Goal: Task Accomplishment & Management: Complete application form

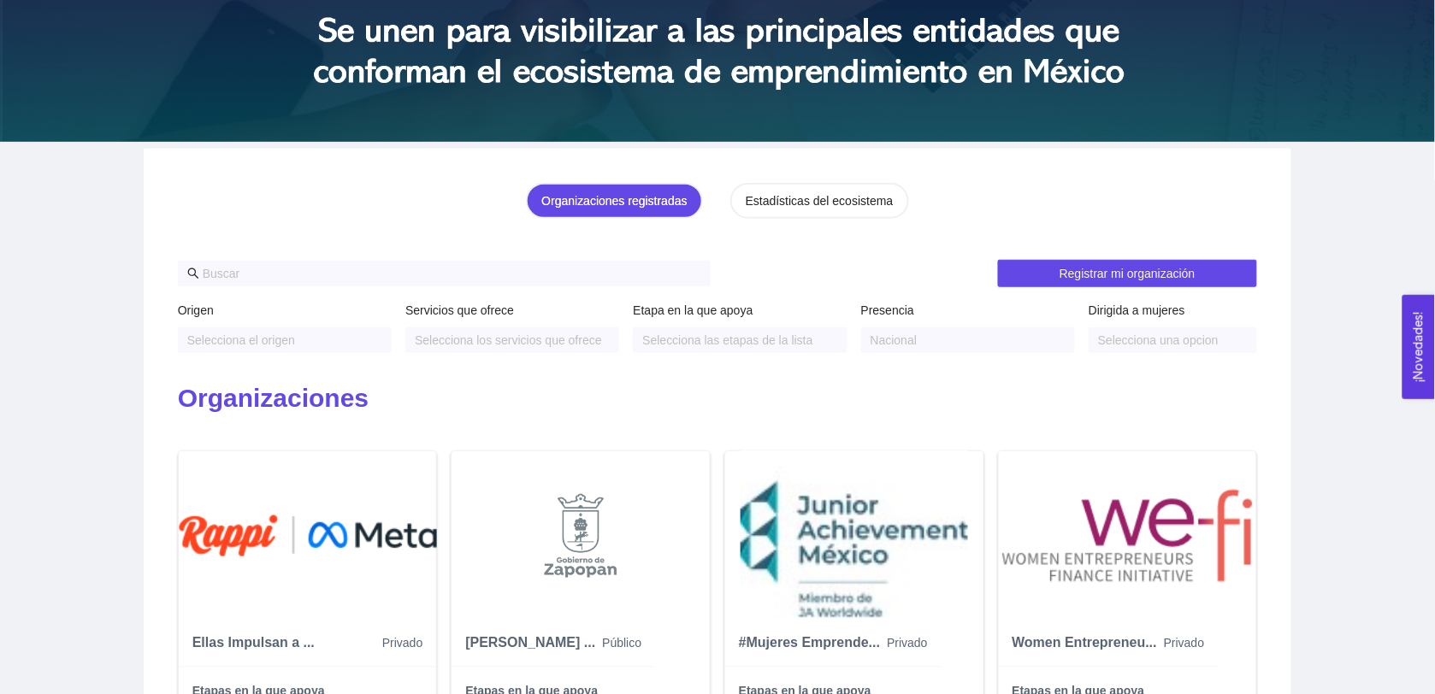
scroll to position [268, 0]
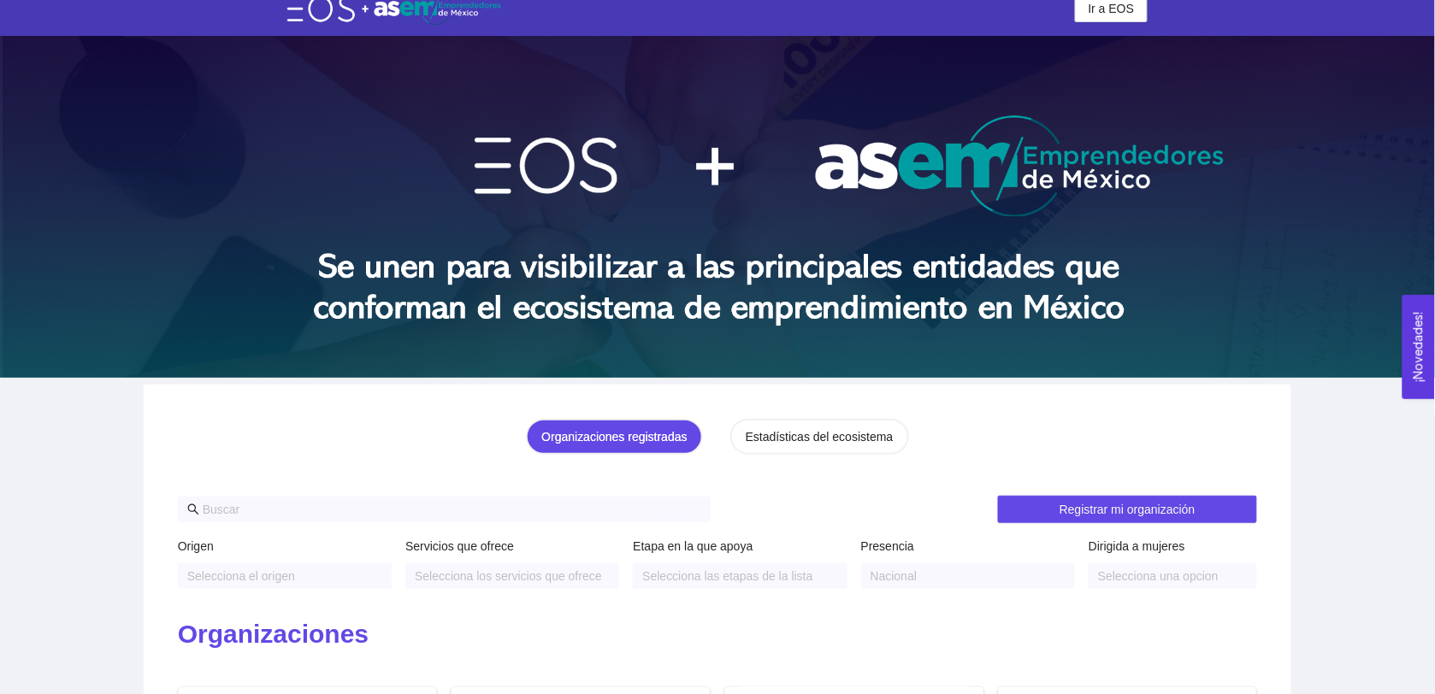
scroll to position [28, 0]
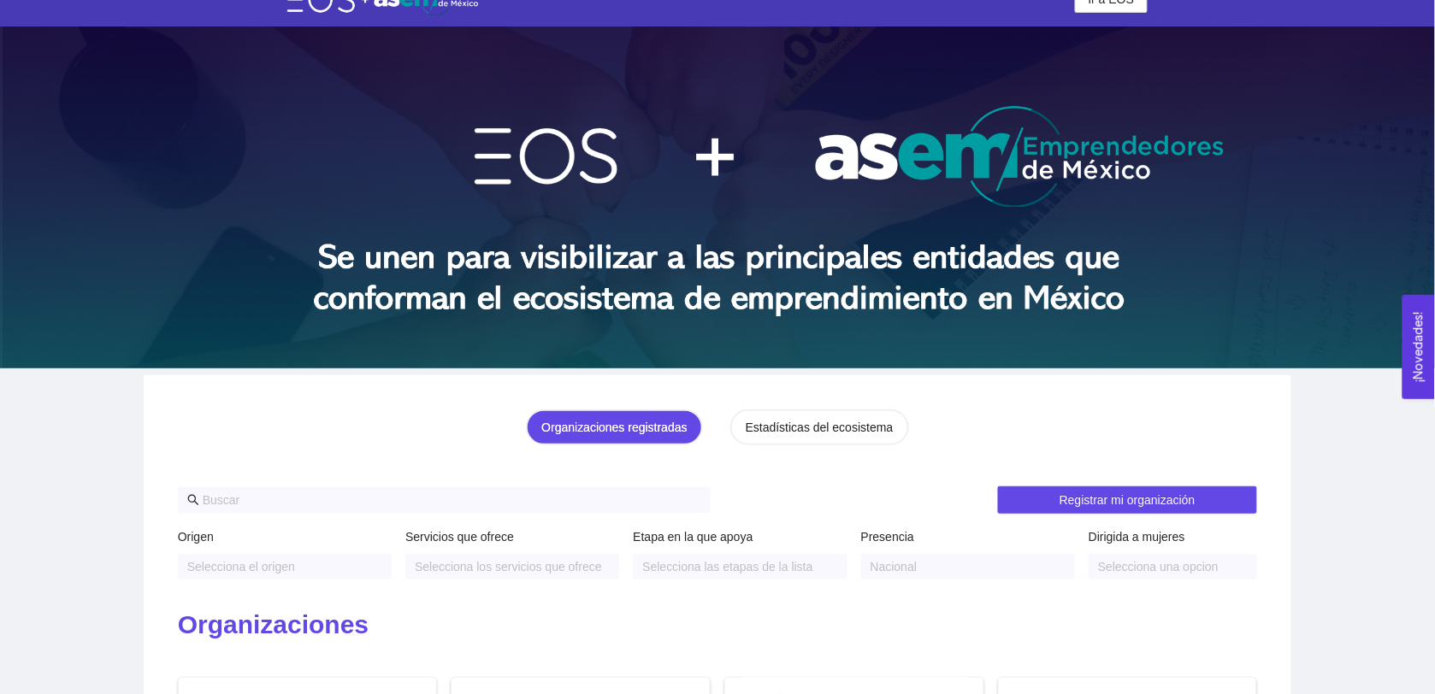
click at [654, 421] on div "Organizaciones registradas" at bounding box center [613, 427] width 145 height 19
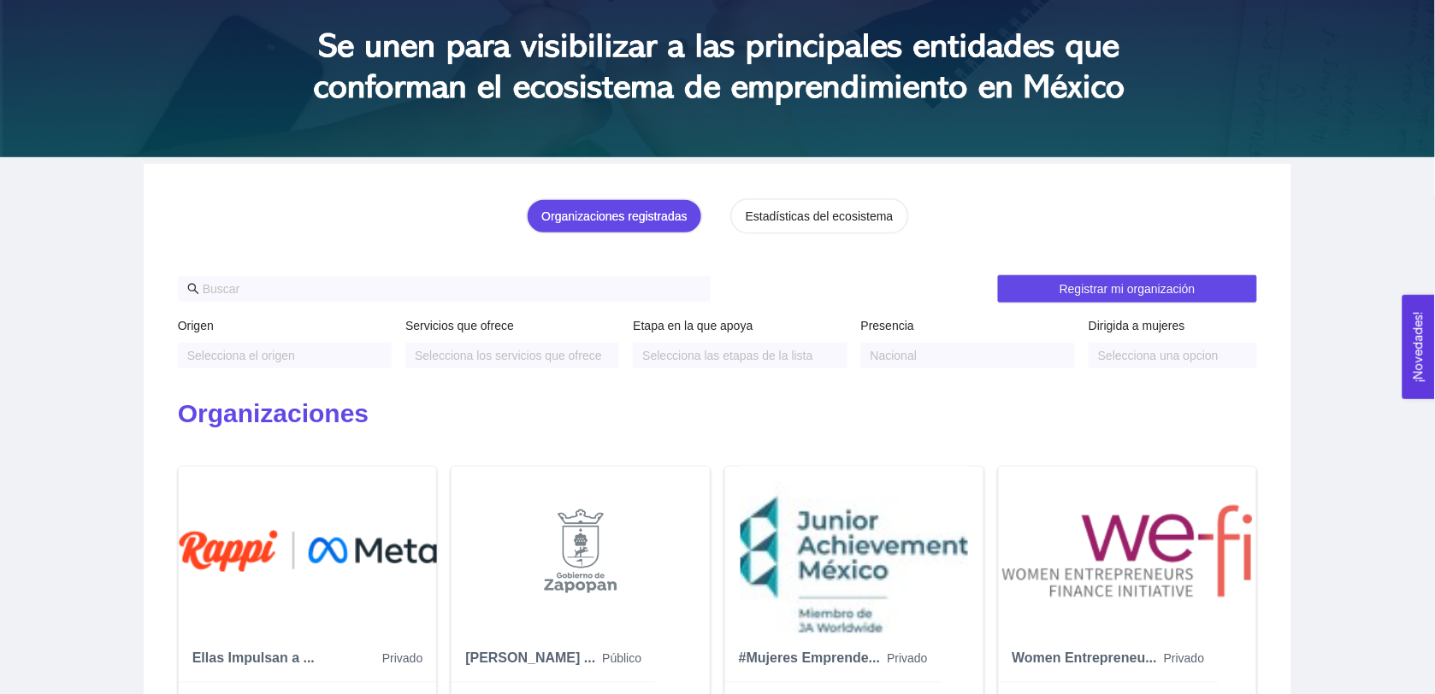
scroll to position [0, 0]
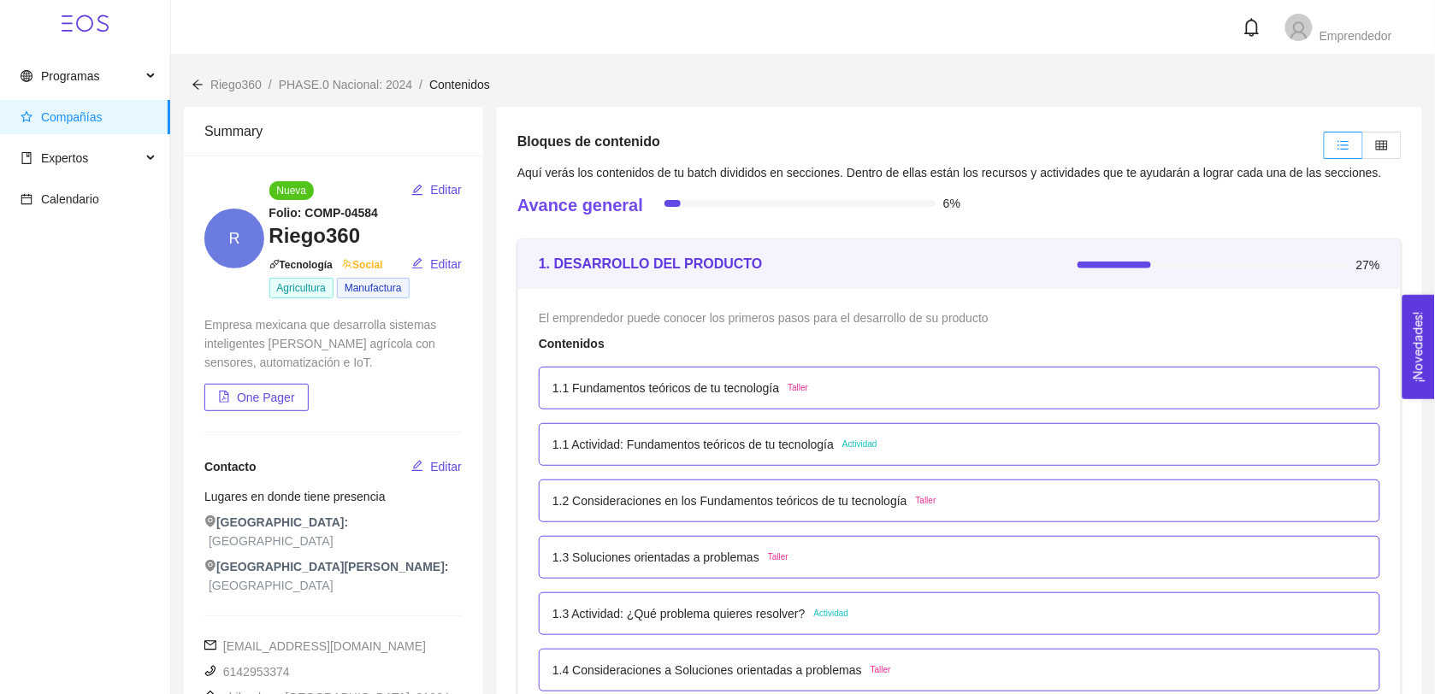
click at [222, 23] on div "Emprendedor" at bounding box center [803, 27] width 1178 height 29
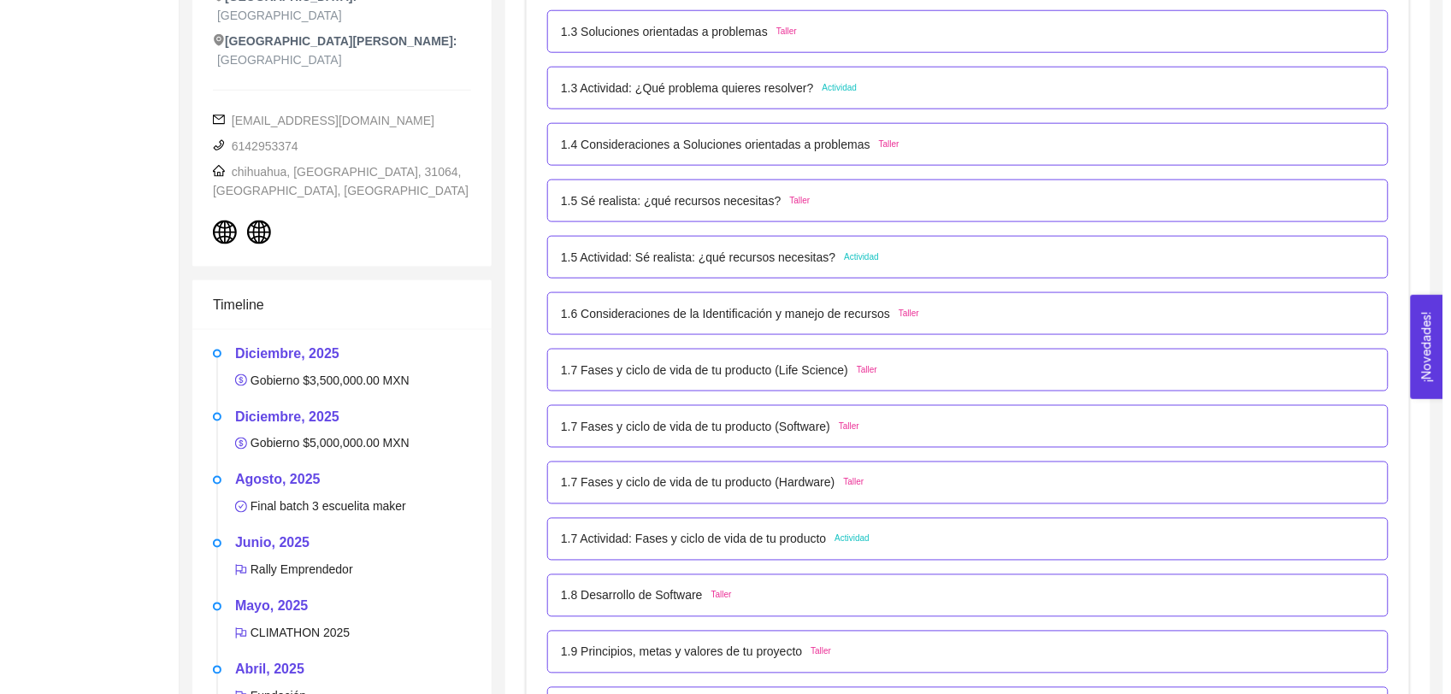
scroll to position [534, 0]
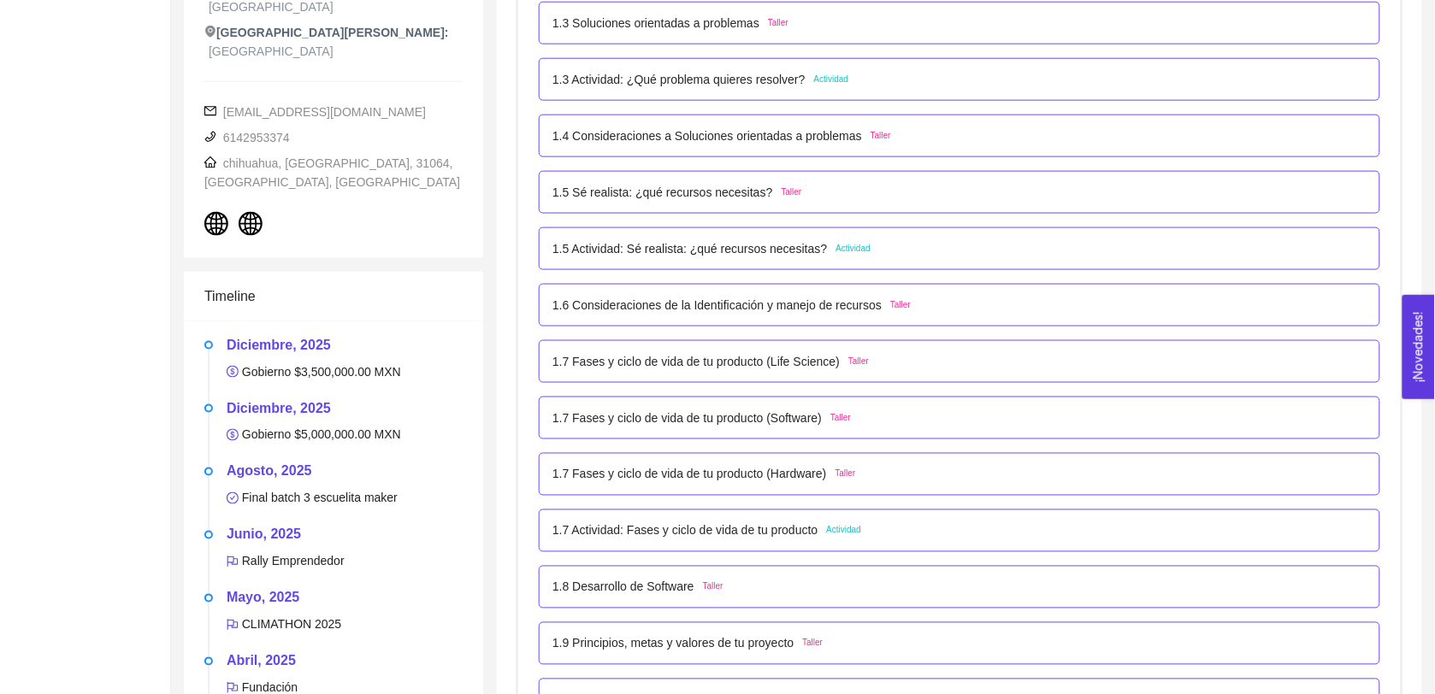
click at [665, 522] on p "1.7 Actividad: Fases y ciclo de vida de tu producto" at bounding box center [685, 531] width 266 height 19
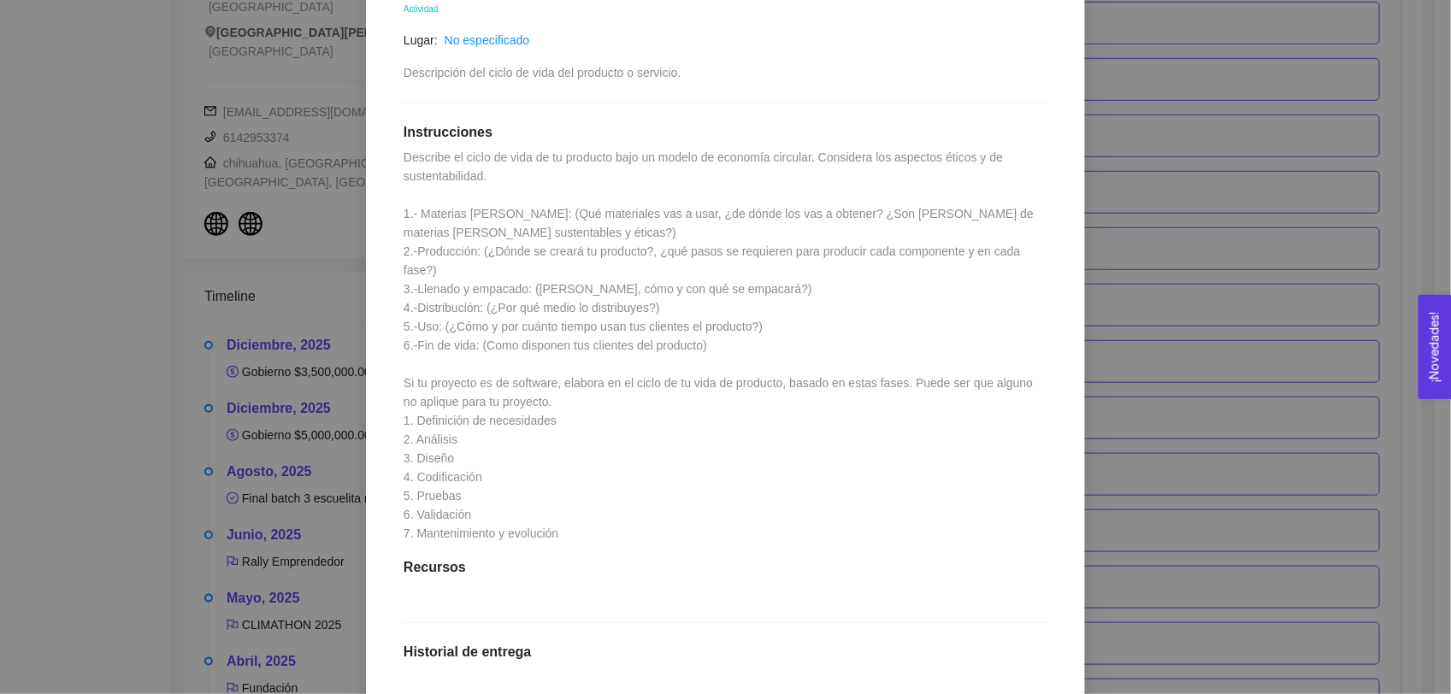
scroll to position [0, 0]
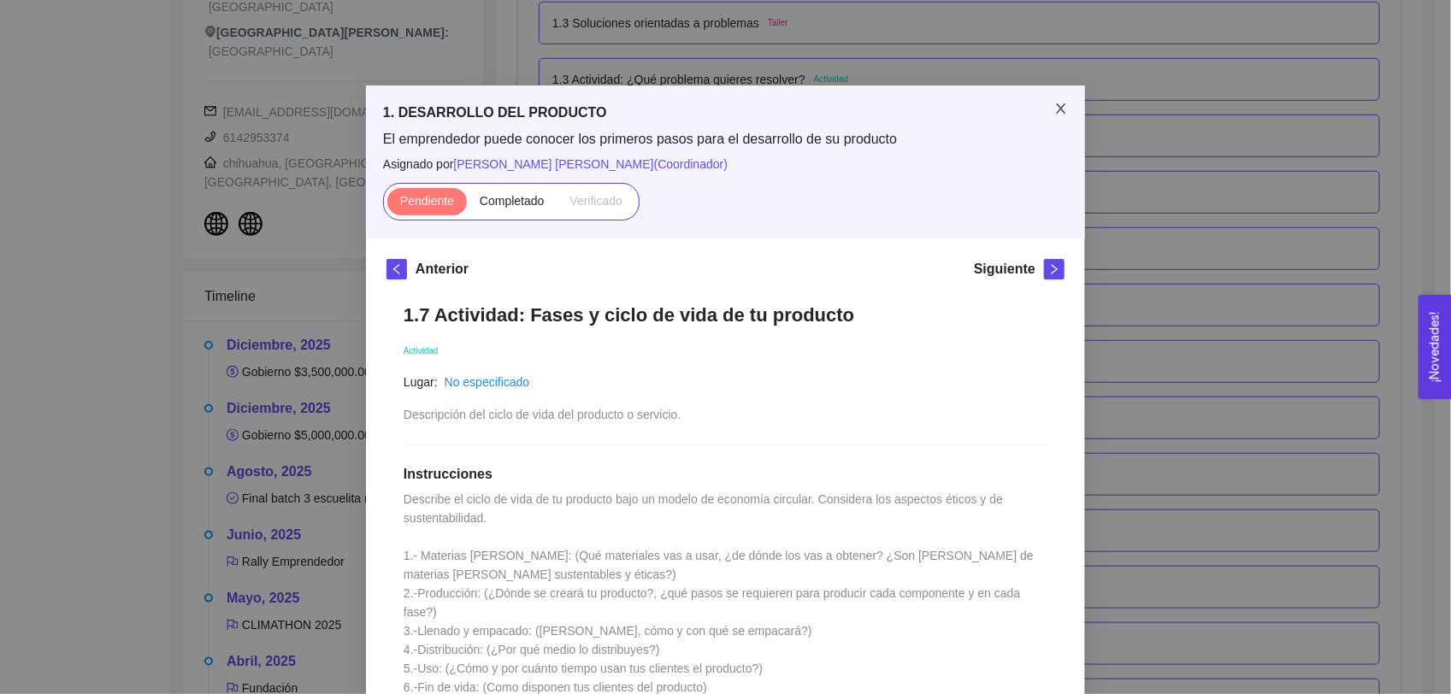
click at [1056, 112] on icon "close" at bounding box center [1060, 108] width 9 height 10
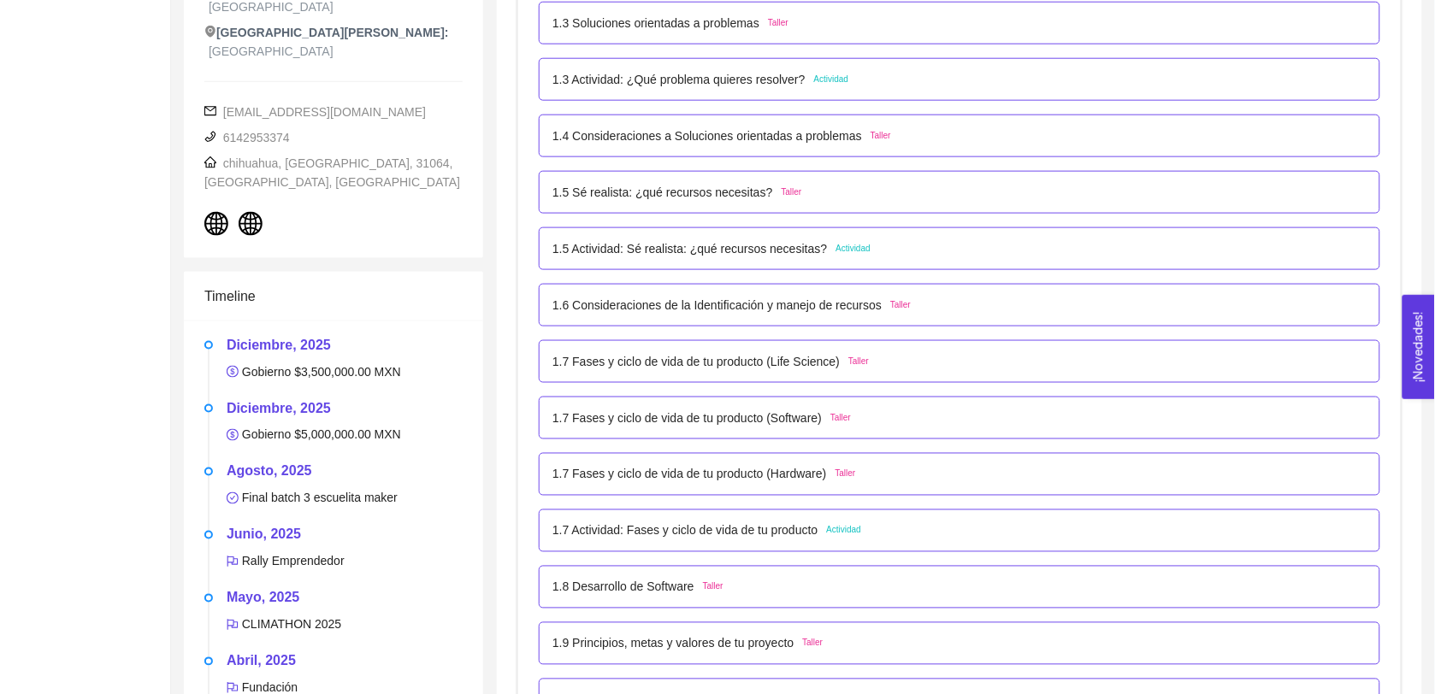
click at [597, 426] on p "1.7 Fases y ciclo de vida de tu producto (Software)" at bounding box center [686, 418] width 269 height 19
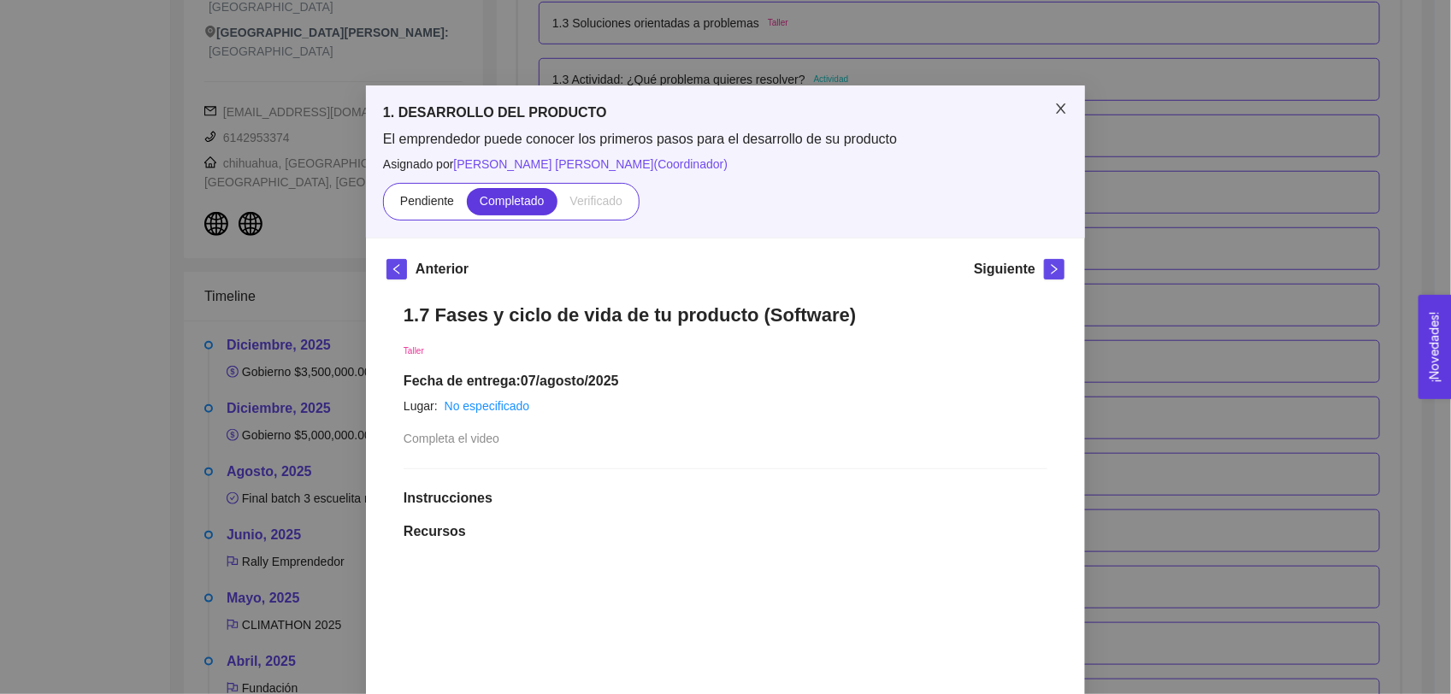
click at [1045, 104] on span "Close" at bounding box center [1061, 109] width 48 height 48
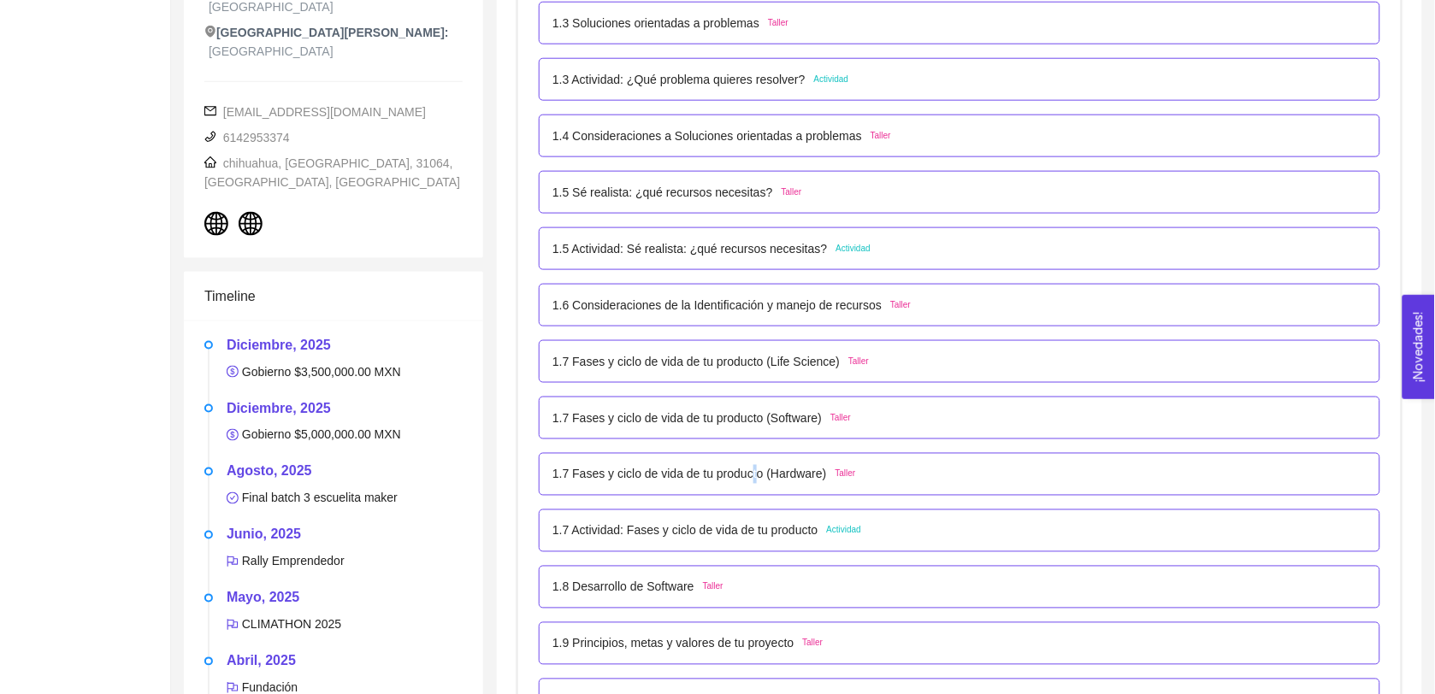
click at [751, 480] on p "1.7 Fases y ciclo de vida de tu producto (Hardware)" at bounding box center [689, 474] width 274 height 19
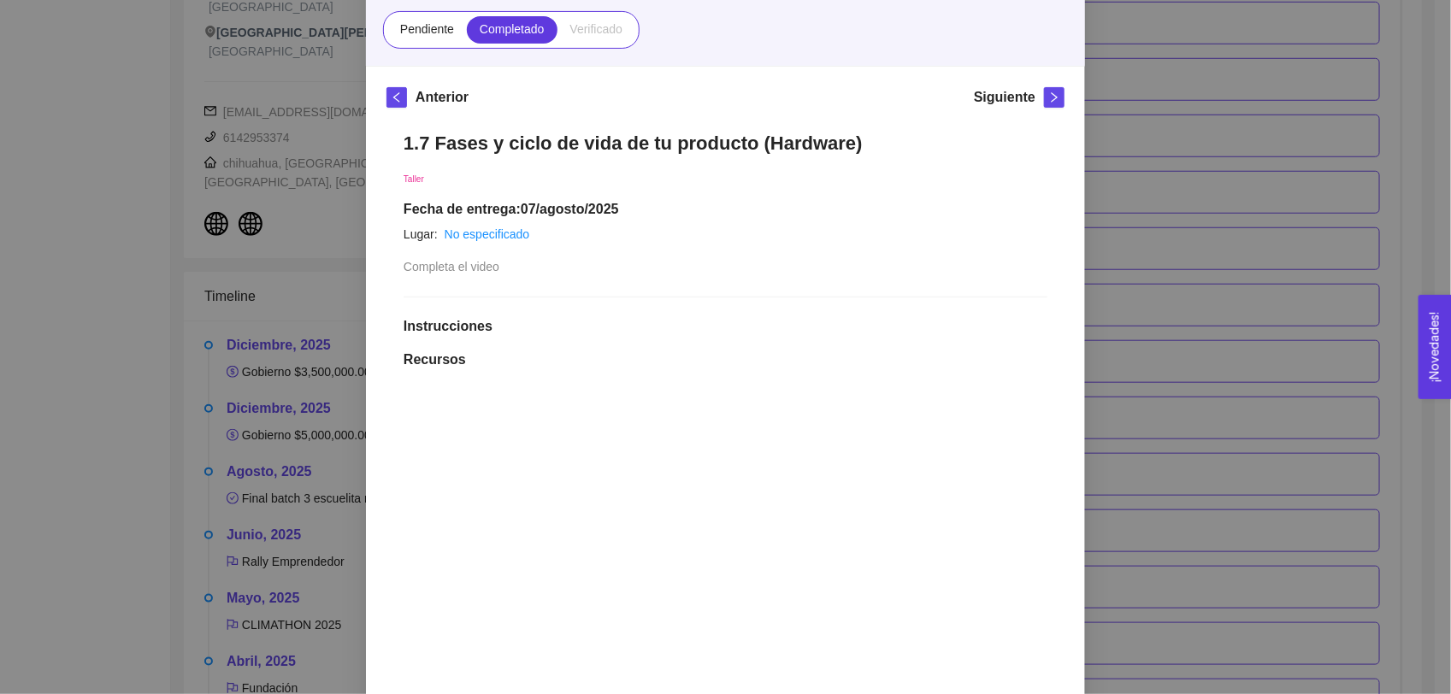
scroll to position [164, 0]
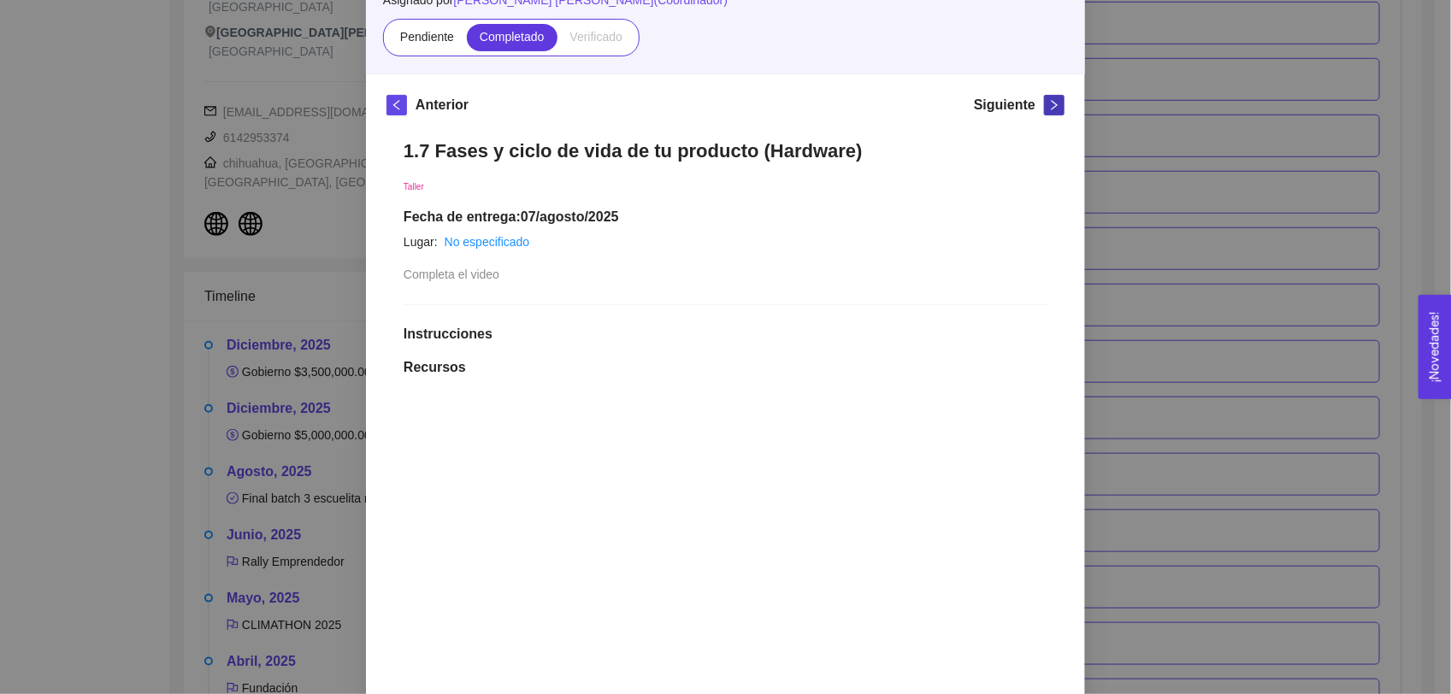
click at [1048, 104] on icon "right" at bounding box center [1054, 105] width 12 height 12
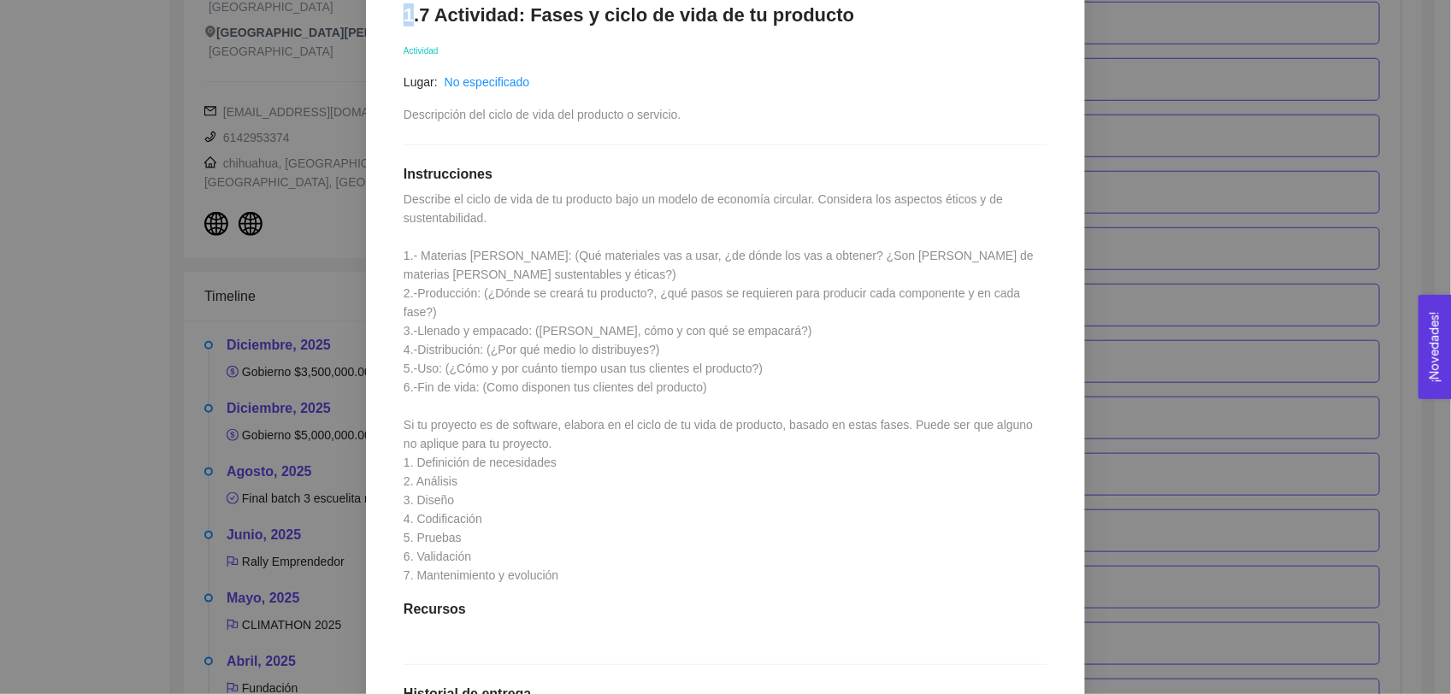
scroll to position [278, 0]
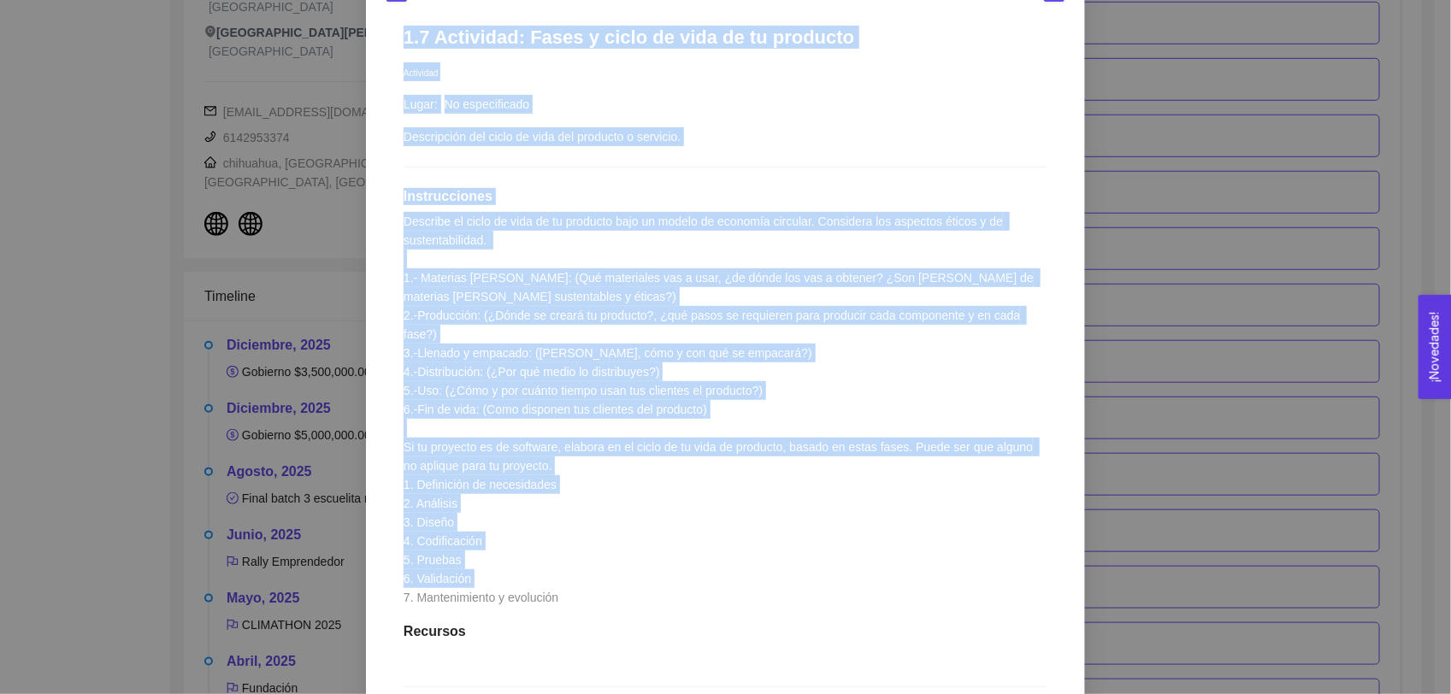
drag, startPoint x: 392, startPoint y: 11, endPoint x: 677, endPoint y: 580, distance: 636.2
click at [677, 580] on div "1.7 Actividad: Fases y ciclo de vida de tu producto Actividad Lugar: No especif…" at bounding box center [725, 508] width 678 height 998
copy div "1.7 Actividad: Fases y ciclo de vida de tu producto Actividad Lugar: No especif…"
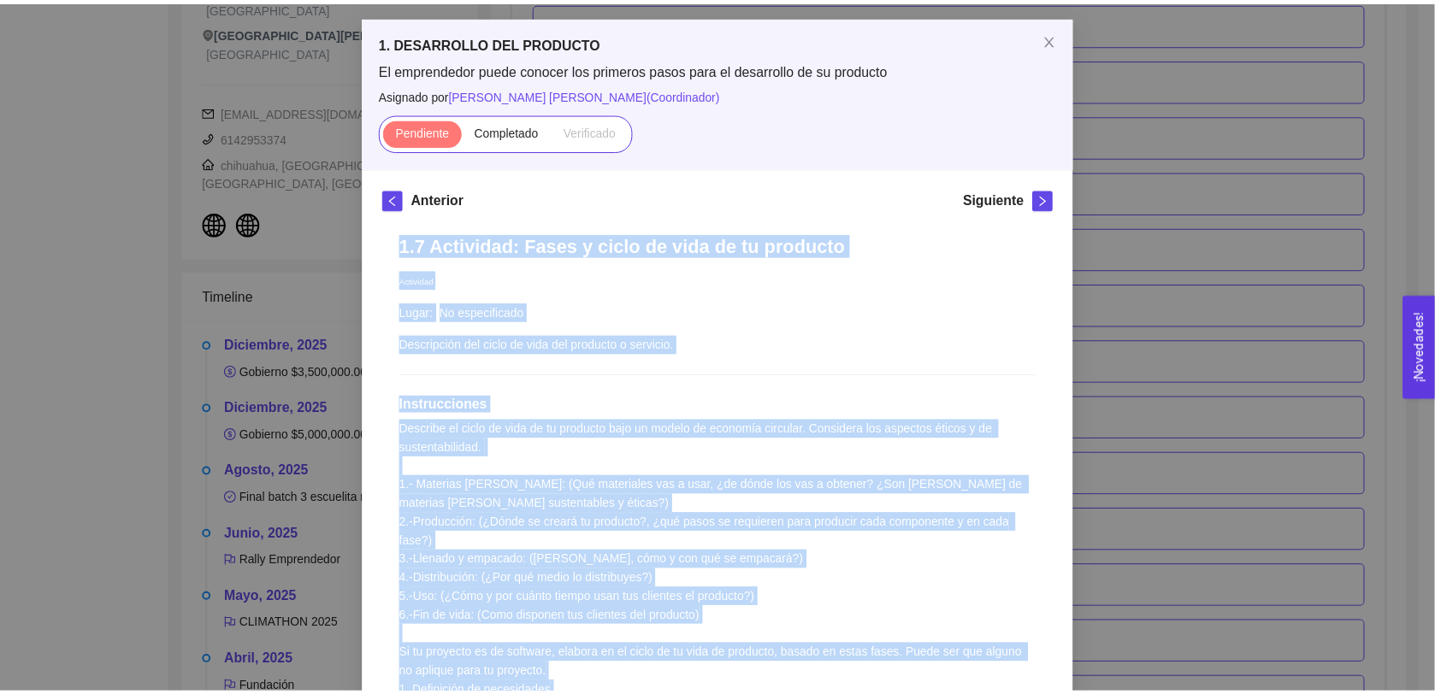
scroll to position [67, 0]
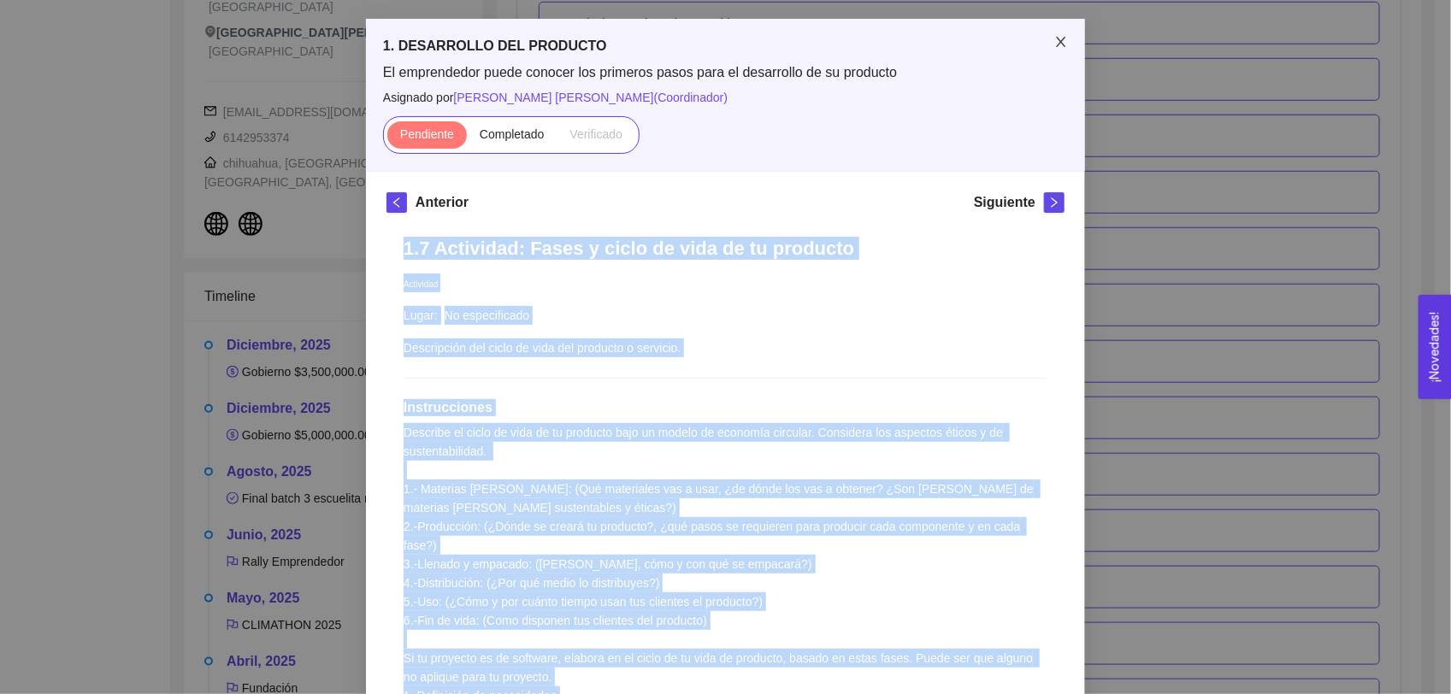
click at [1040, 32] on span "Close" at bounding box center [1061, 43] width 48 height 48
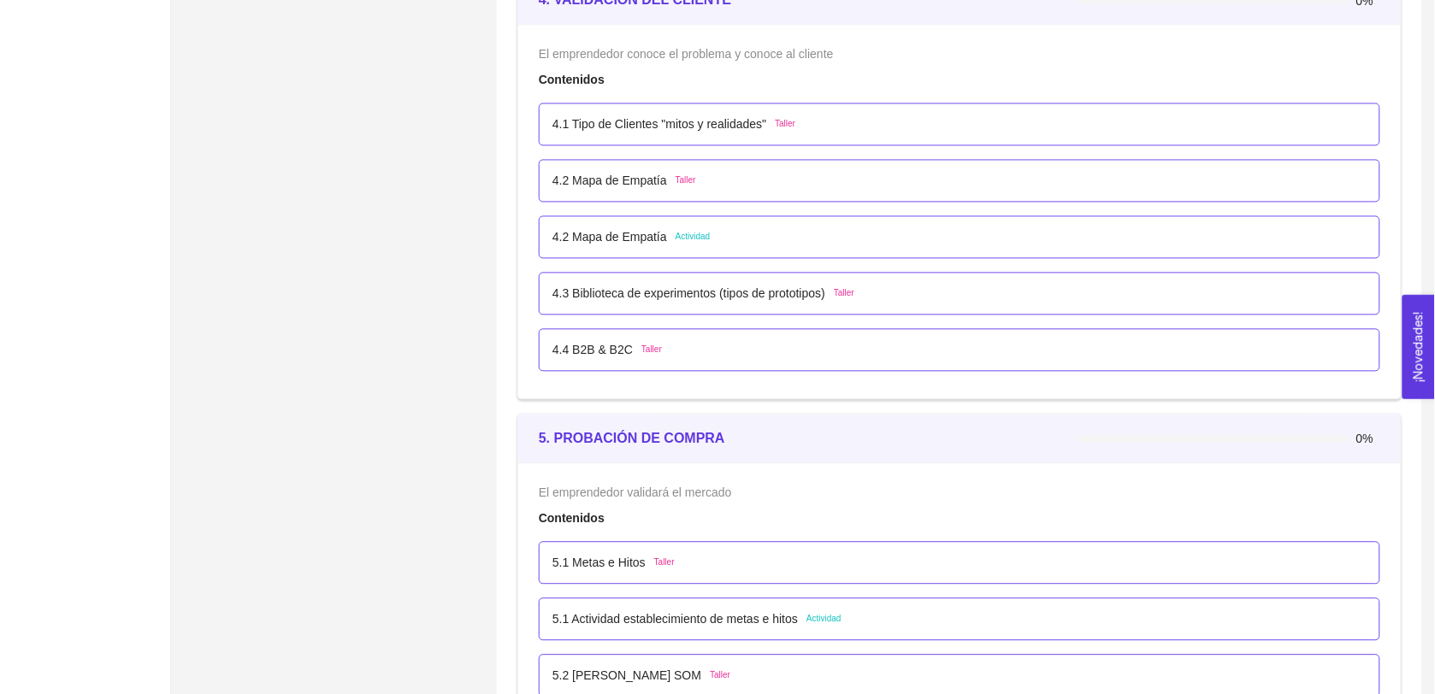
scroll to position [2796, 0]
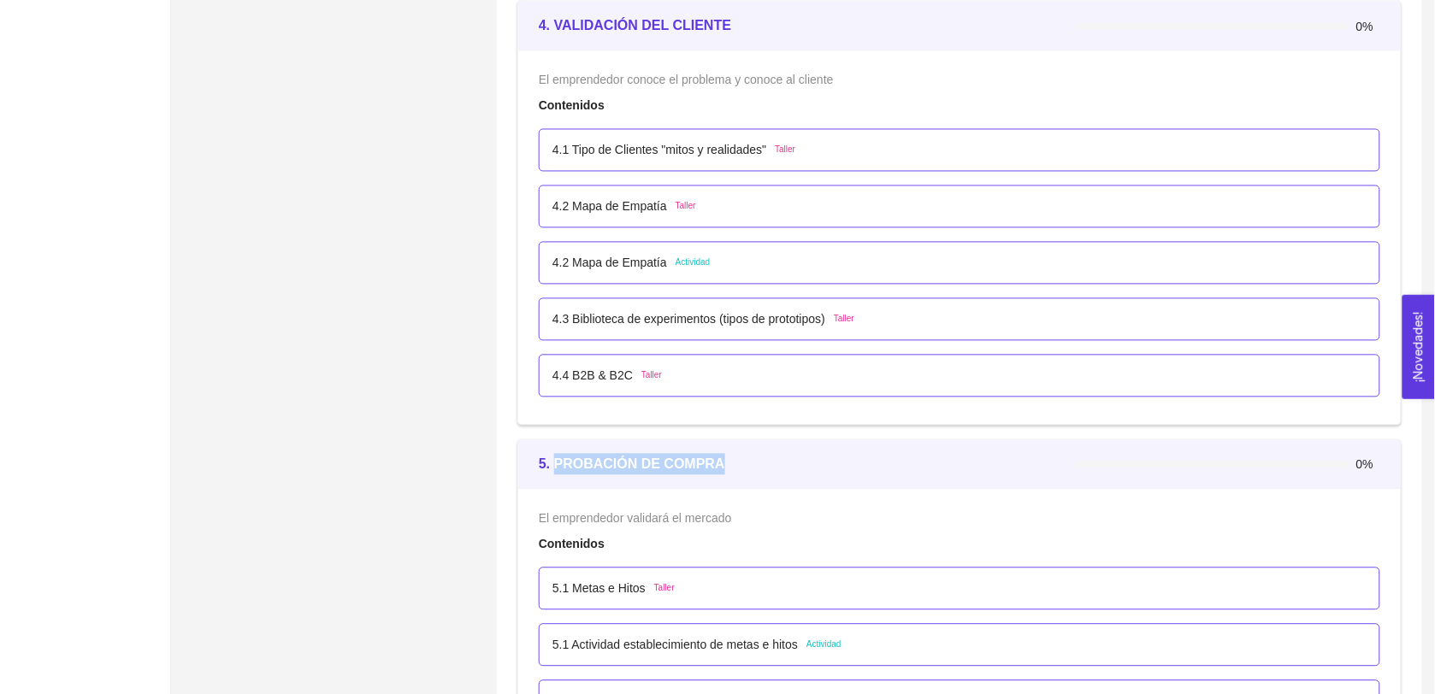
drag, startPoint x: 732, startPoint y: 458, endPoint x: 560, endPoint y: 460, distance: 171.8
click at [558, 460] on div "5. PROBACIÓN DE COMPRA" at bounding box center [808, 464] width 539 height 21
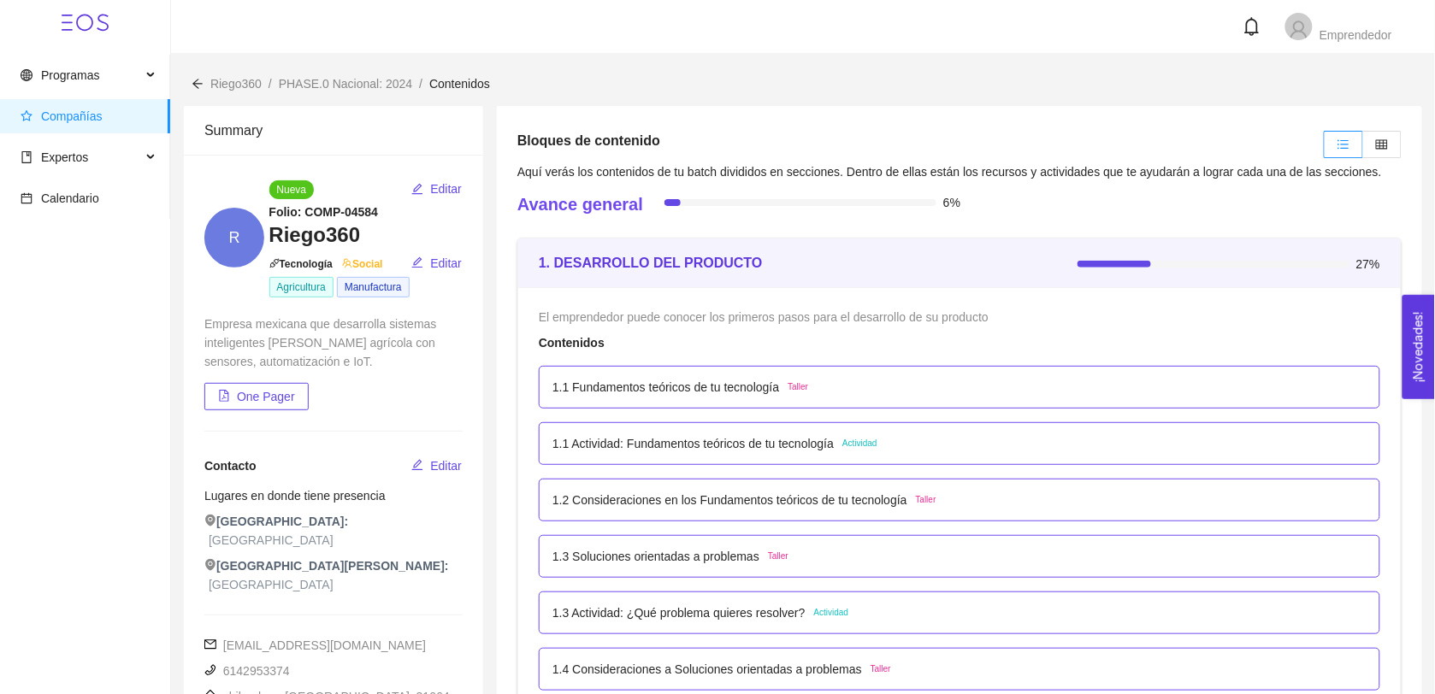
scroll to position [0, 0]
click at [141, 165] on div "Expertos" at bounding box center [85, 158] width 170 height 34
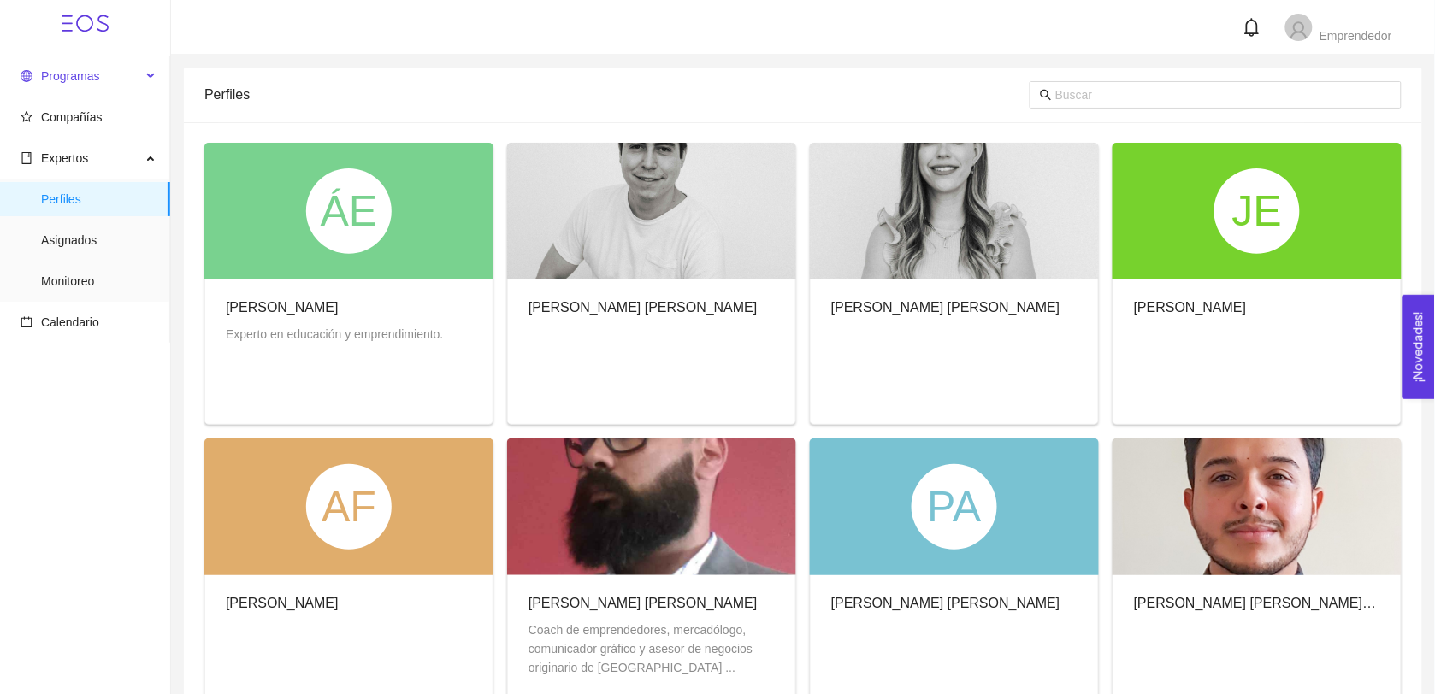
click at [114, 73] on span "Programas" at bounding box center [81, 76] width 121 height 34
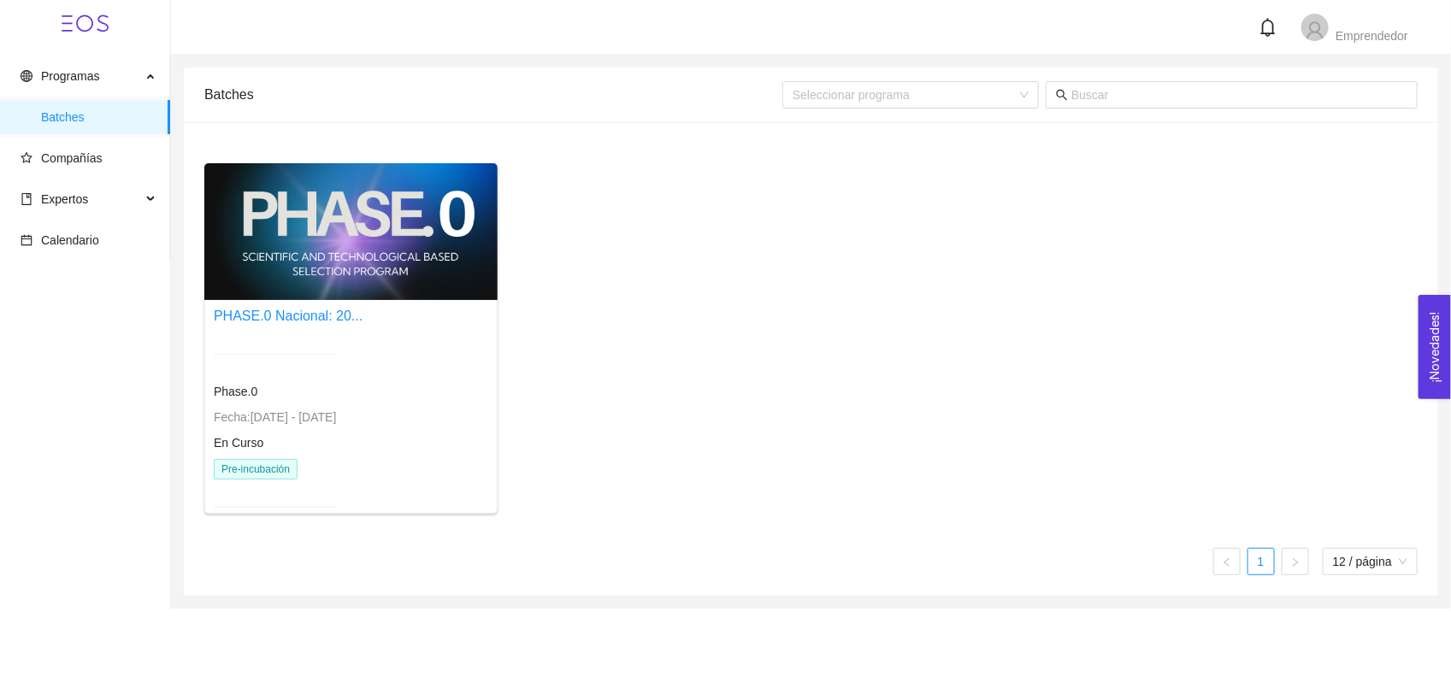
click at [325, 387] on div "Phase.0" at bounding box center [275, 391] width 122 height 19
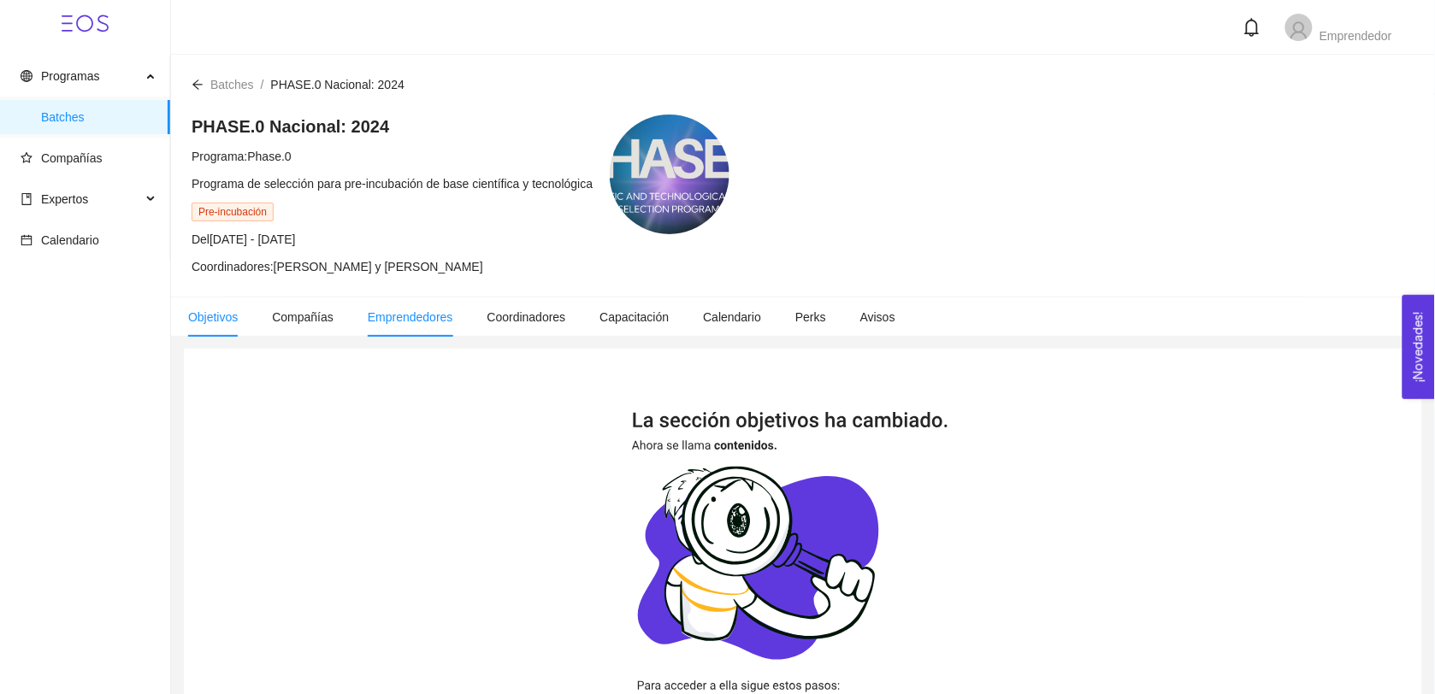
click at [447, 302] on li "Emprendedores" at bounding box center [411, 317] width 120 height 39
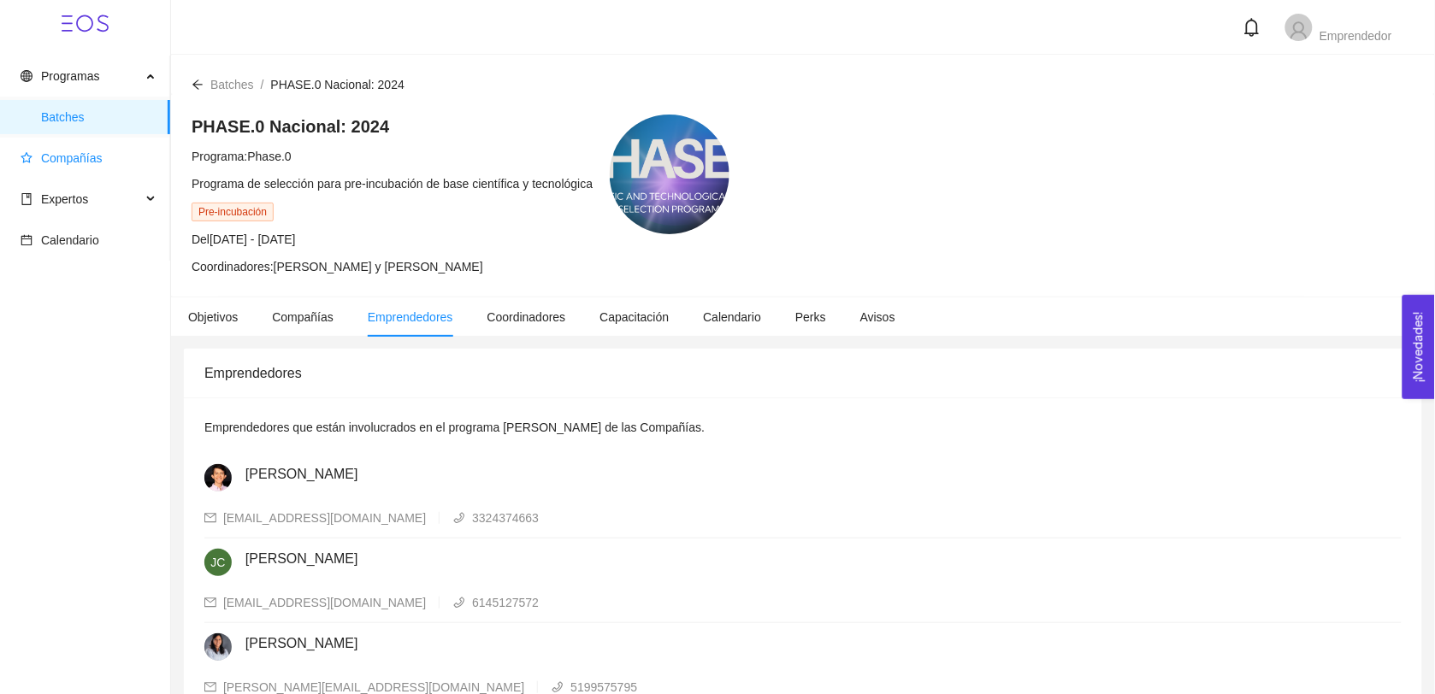
click at [62, 163] on span "Compañías" at bounding box center [72, 158] width 62 height 14
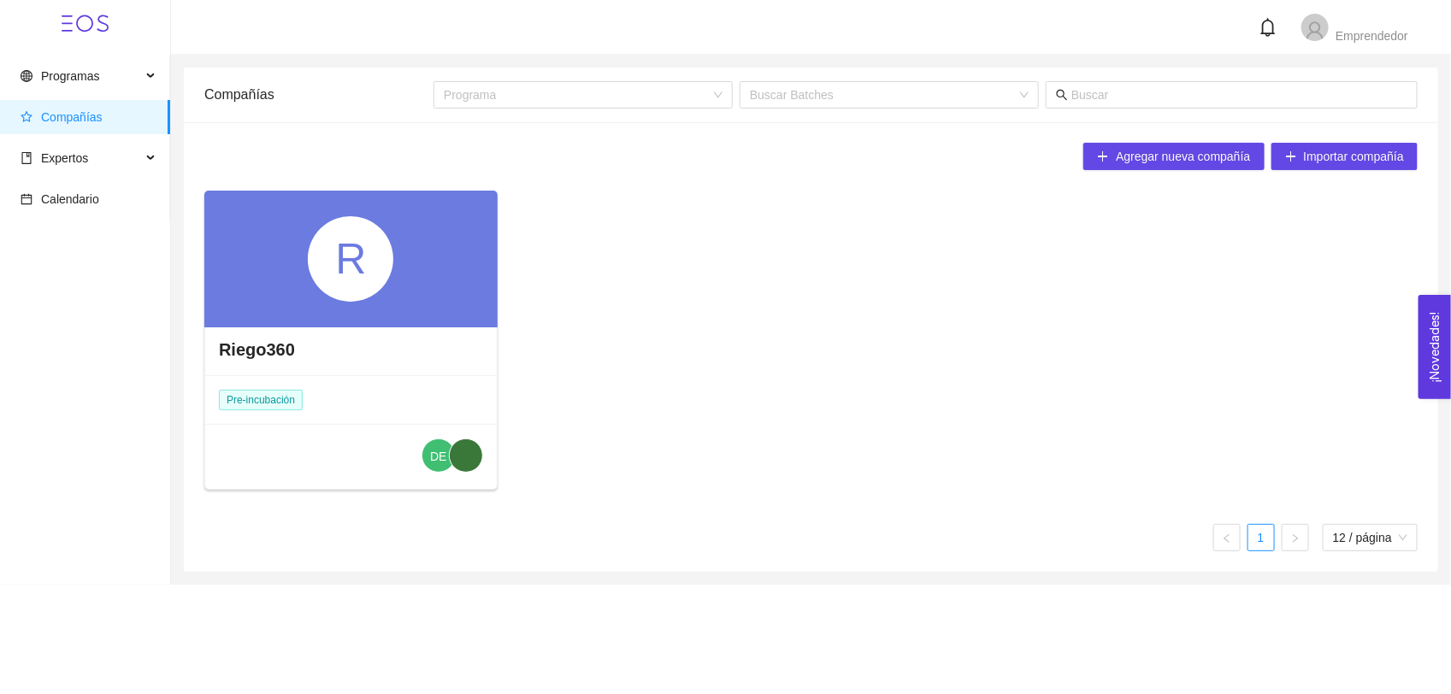
click at [377, 274] on div "R" at bounding box center [350, 258] width 85 height 85
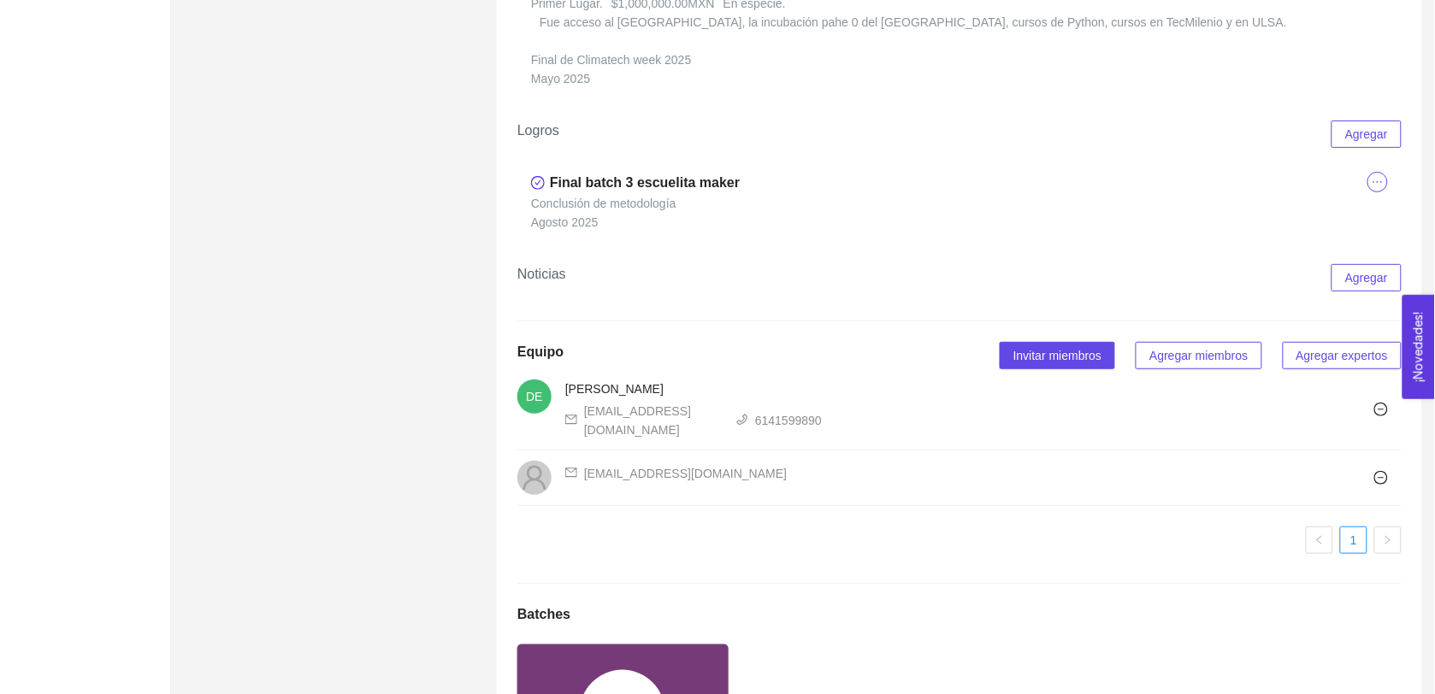
scroll to position [2015, 0]
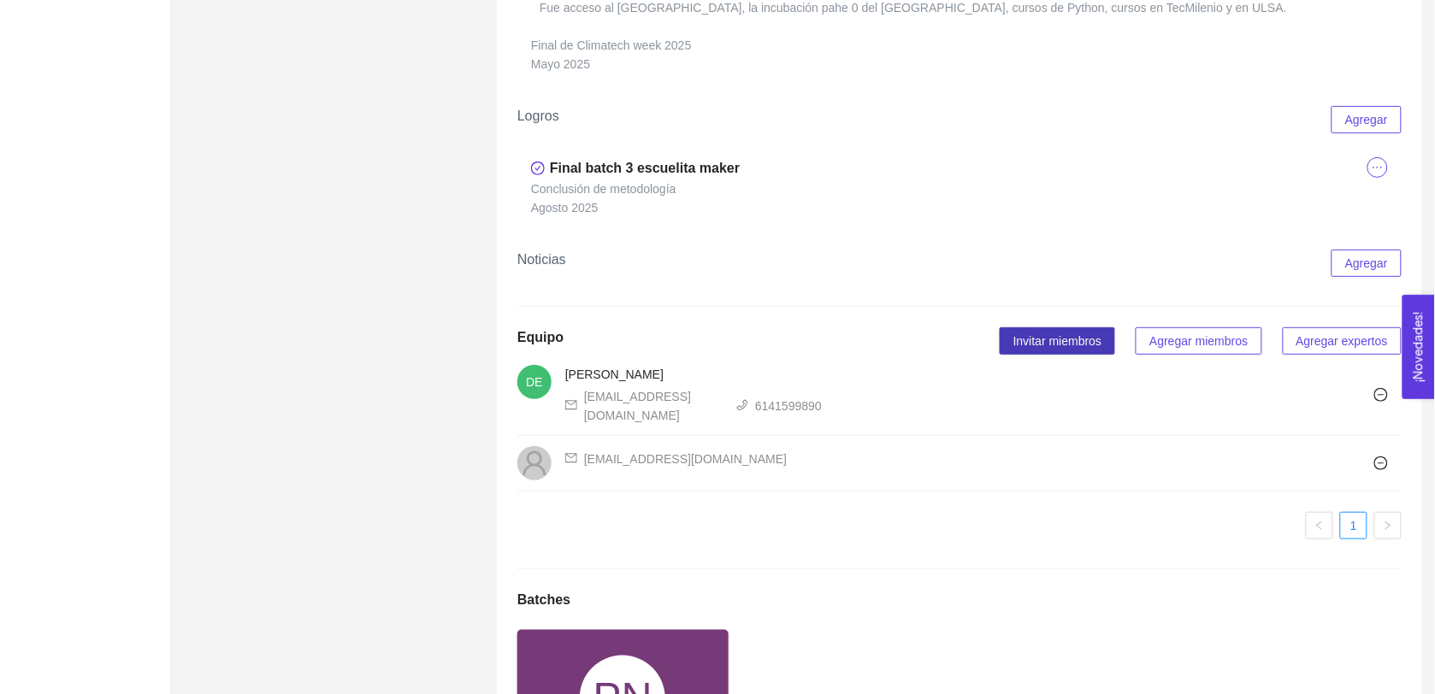
click at [1045, 332] on span "Invitar miembros" at bounding box center [1057, 341] width 88 height 19
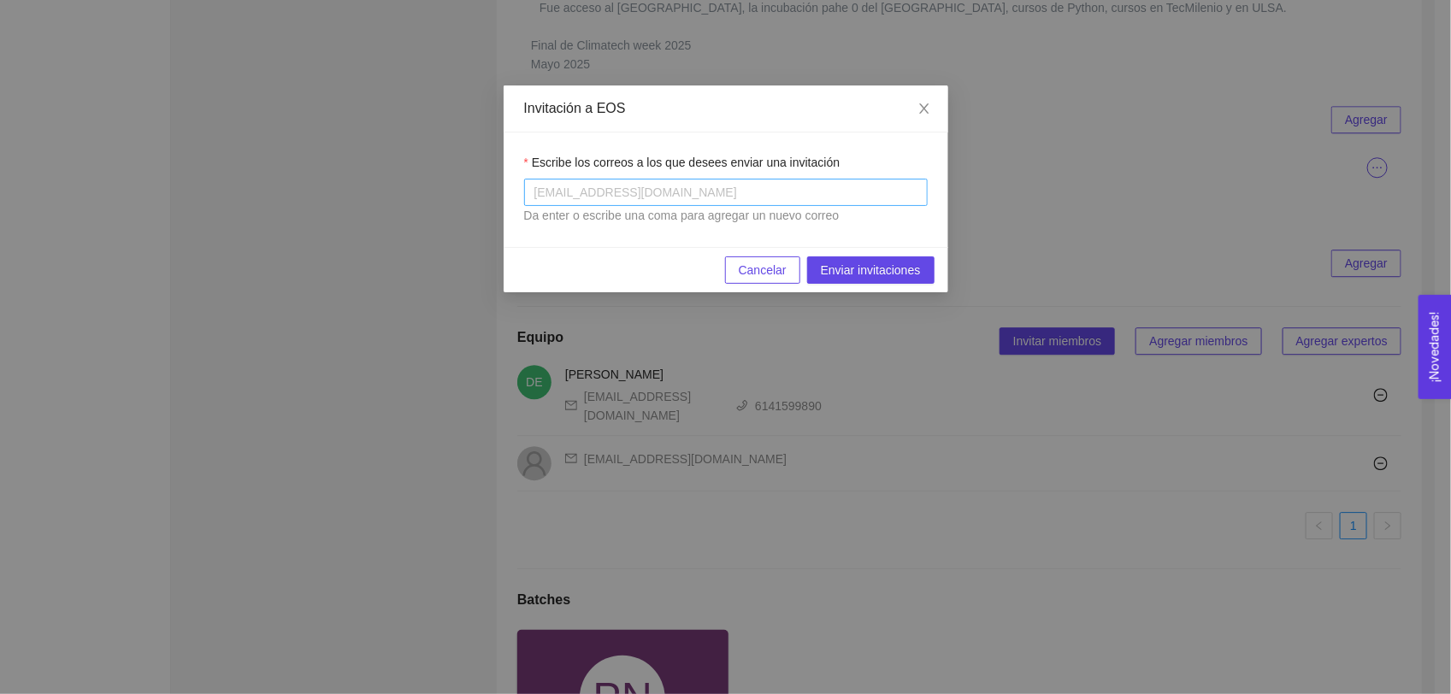
click at [715, 206] on div "usuario@eossolution.io" at bounding box center [726, 192] width 404 height 27
type input "riego360@"
click at [762, 206] on div "usuario@eossolution.io" at bounding box center [726, 192] width 404 height 27
type input "Riego360@outlook.com"
drag, startPoint x: 703, startPoint y: 197, endPoint x: 496, endPoint y: 197, distance: 206.9
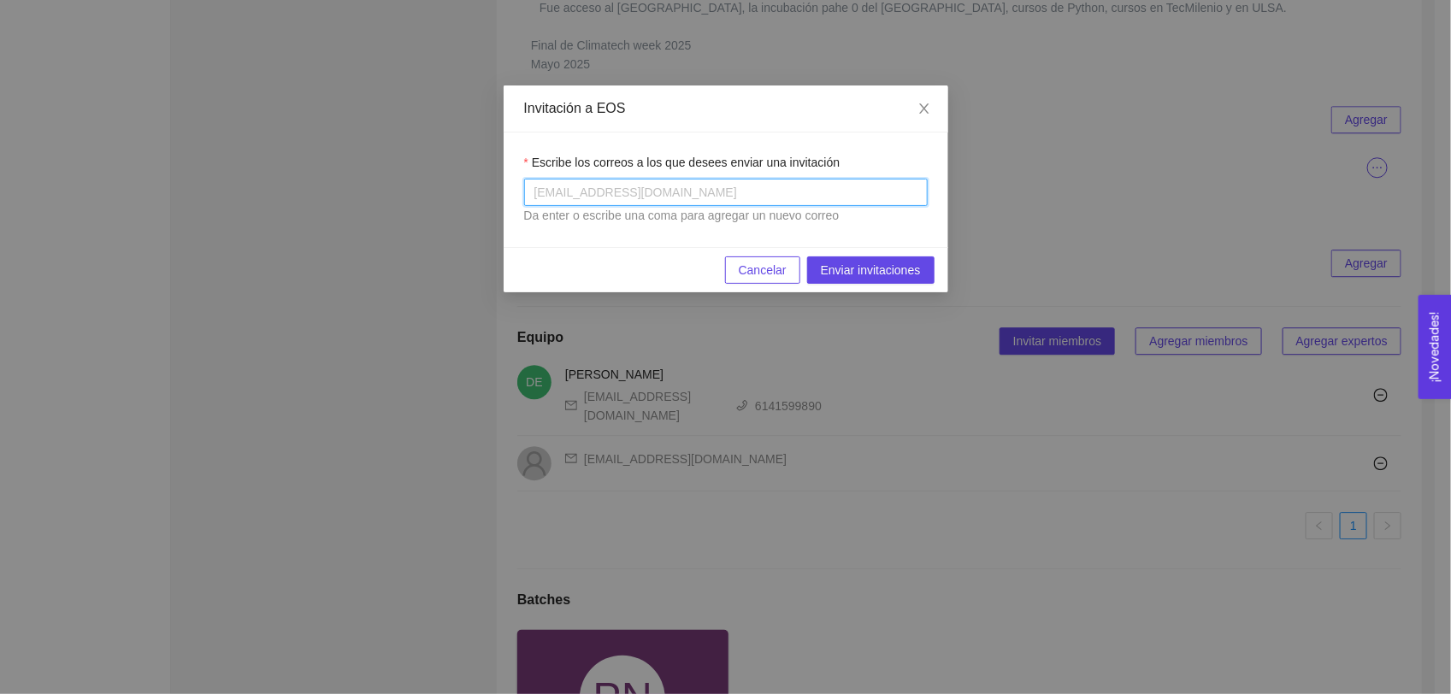
click at [483, 198] on div "Invitación a EOS Escribe los correos a los que desees enviar una invitación usu…" at bounding box center [725, 347] width 1451 height 694
click at [620, 189] on div at bounding box center [725, 192] width 395 height 21
type input "[EMAIL_ADDRESS][DOMAIN_NAME]"
click at [881, 275] on span "Enviar invitaciones" at bounding box center [871, 270] width 100 height 19
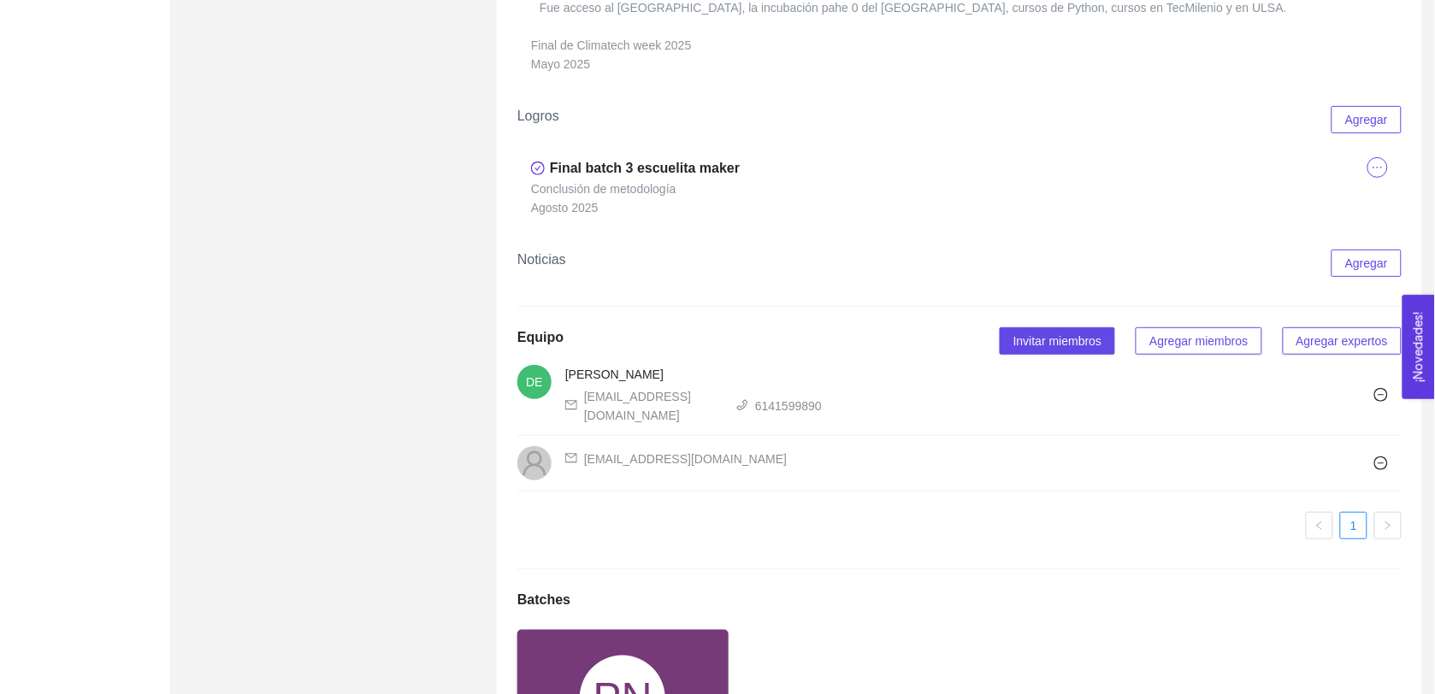
click at [813, 512] on ul "1" at bounding box center [959, 525] width 884 height 27
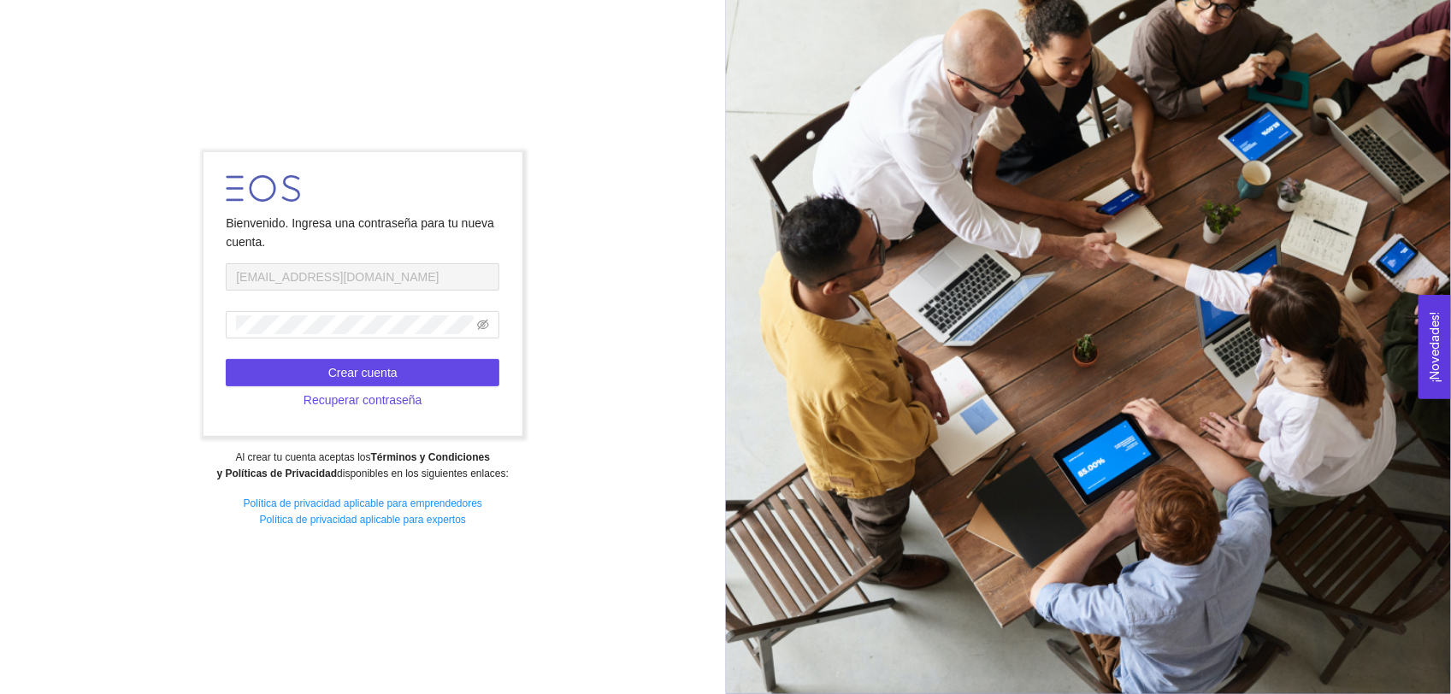
click at [321, 347] on form "Bienvenido. Ingresa una contraseña para tu nueva cuenta. [EMAIL_ADDRESS][DOMAIN…" at bounding box center [362, 294] width 319 height 284
click at [481, 327] on icon "eye-invisible" at bounding box center [483, 325] width 12 height 12
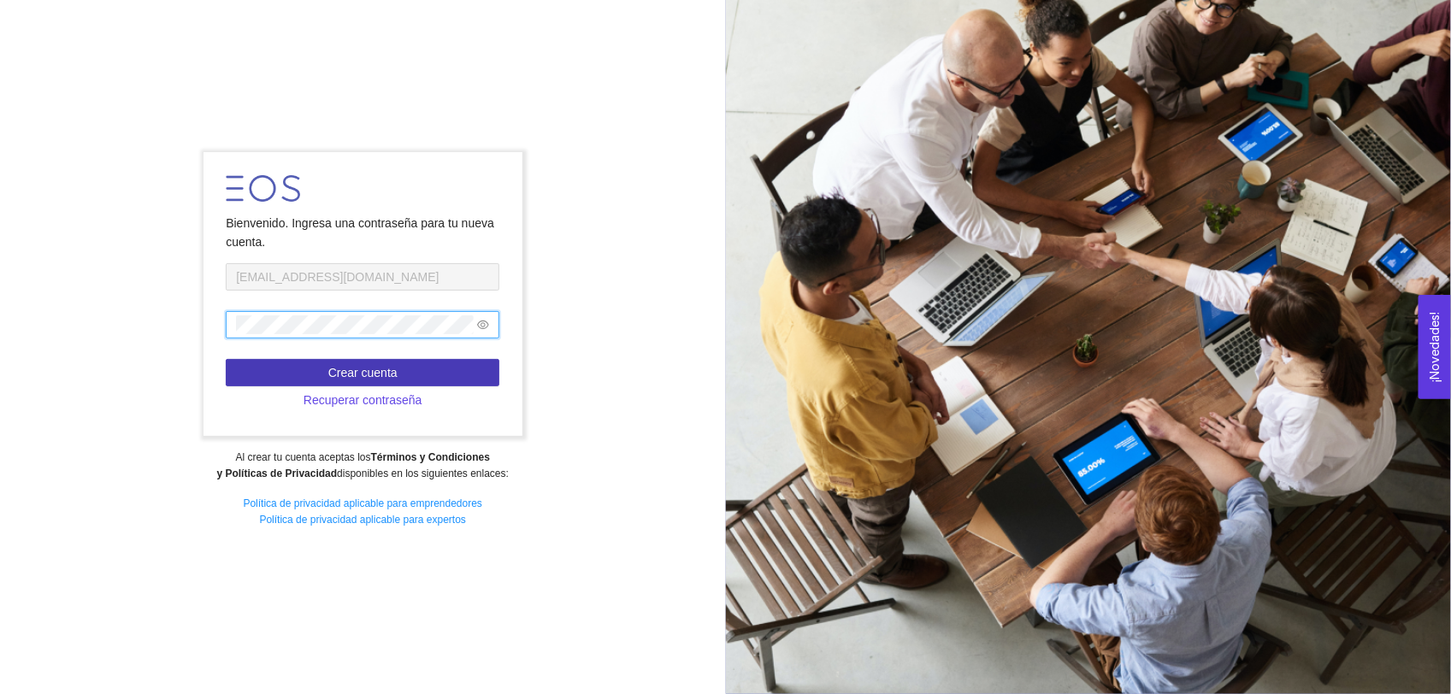
click at [416, 380] on button "Crear cuenta" at bounding box center [363, 372] width 274 height 27
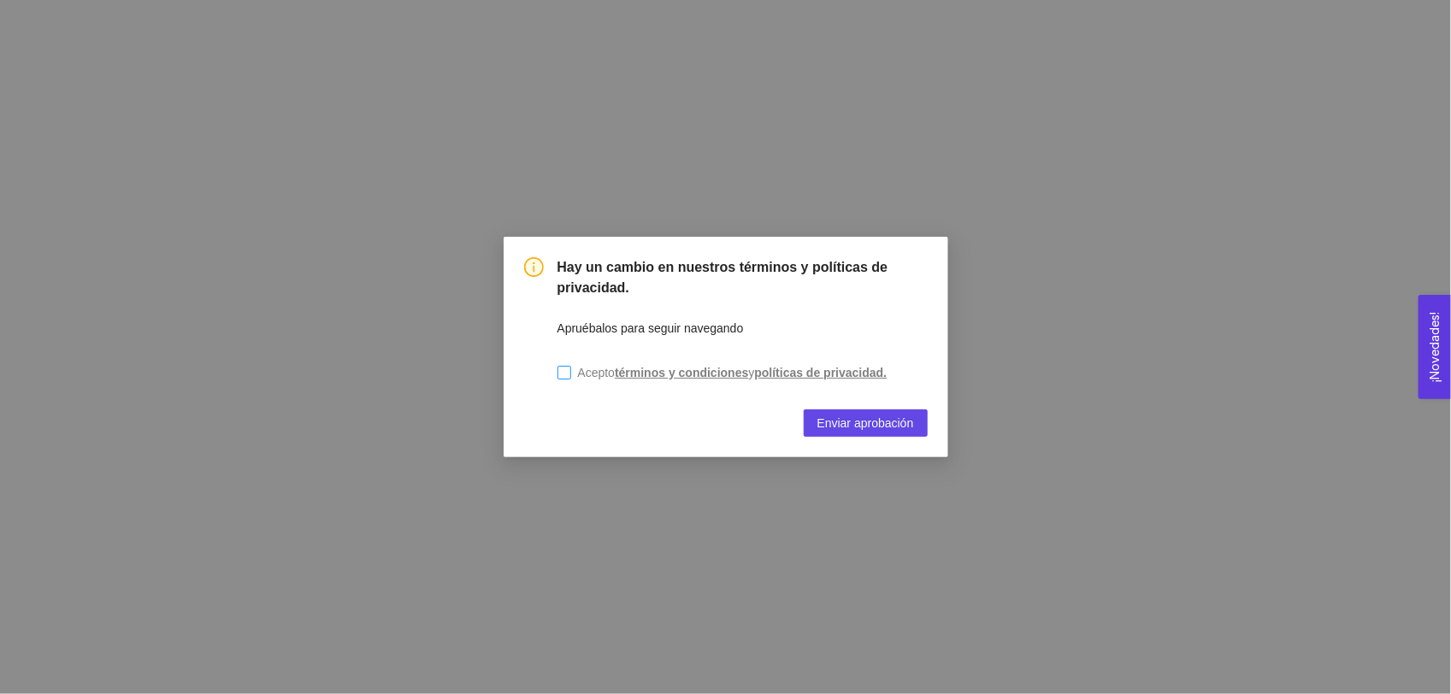
click at [557, 374] on input "Acepto términos y condiciones y políticas de privacidad." at bounding box center [564, 373] width 14 height 14
checkbox input "true"
click at [891, 432] on span "Enviar aprobación" at bounding box center [865, 423] width 97 height 19
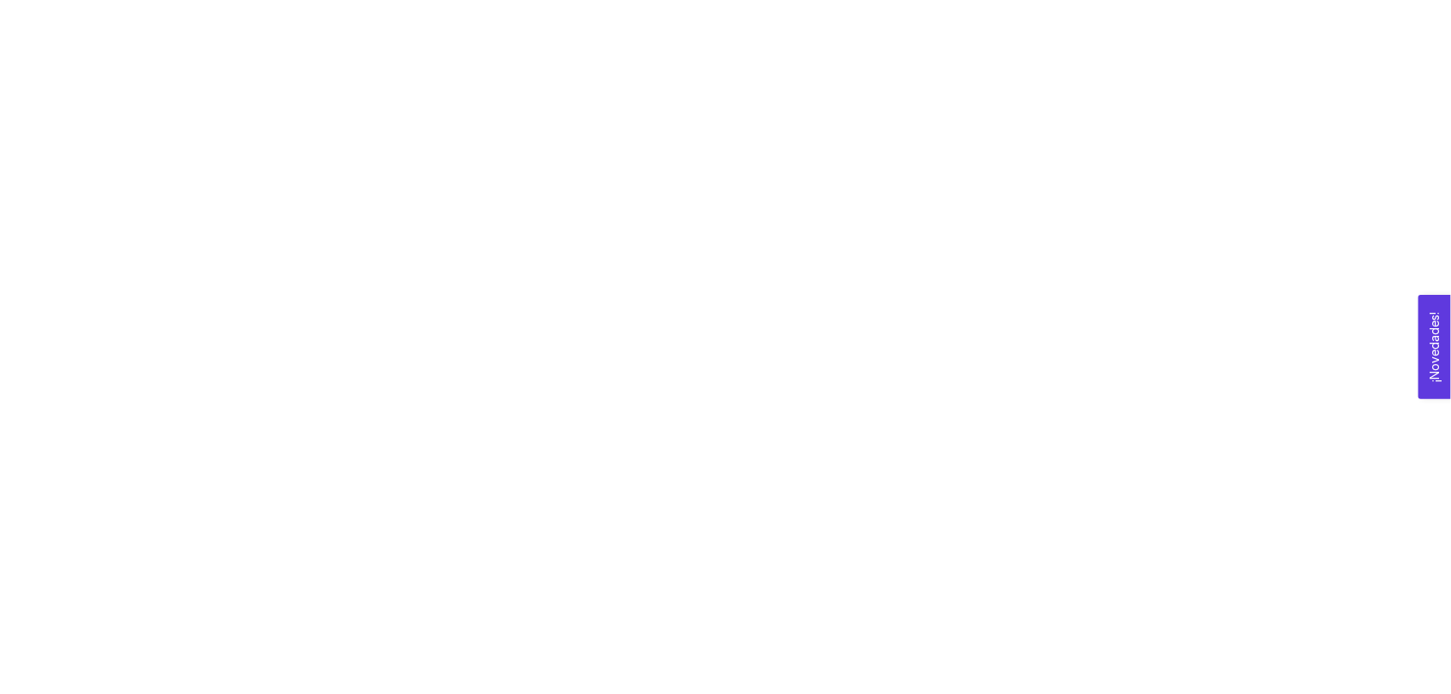
click at [504, 109] on div at bounding box center [725, 347] width 1451 height 694
click at [404, 84] on div at bounding box center [725, 347] width 1451 height 694
drag, startPoint x: 1375, startPoint y: 232, endPoint x: 1330, endPoint y: 146, distance: 96.4
click at [1369, 215] on div at bounding box center [725, 347] width 1451 height 694
click at [952, 139] on div at bounding box center [725, 347] width 1451 height 694
